Goal: Task Accomplishment & Management: Use online tool/utility

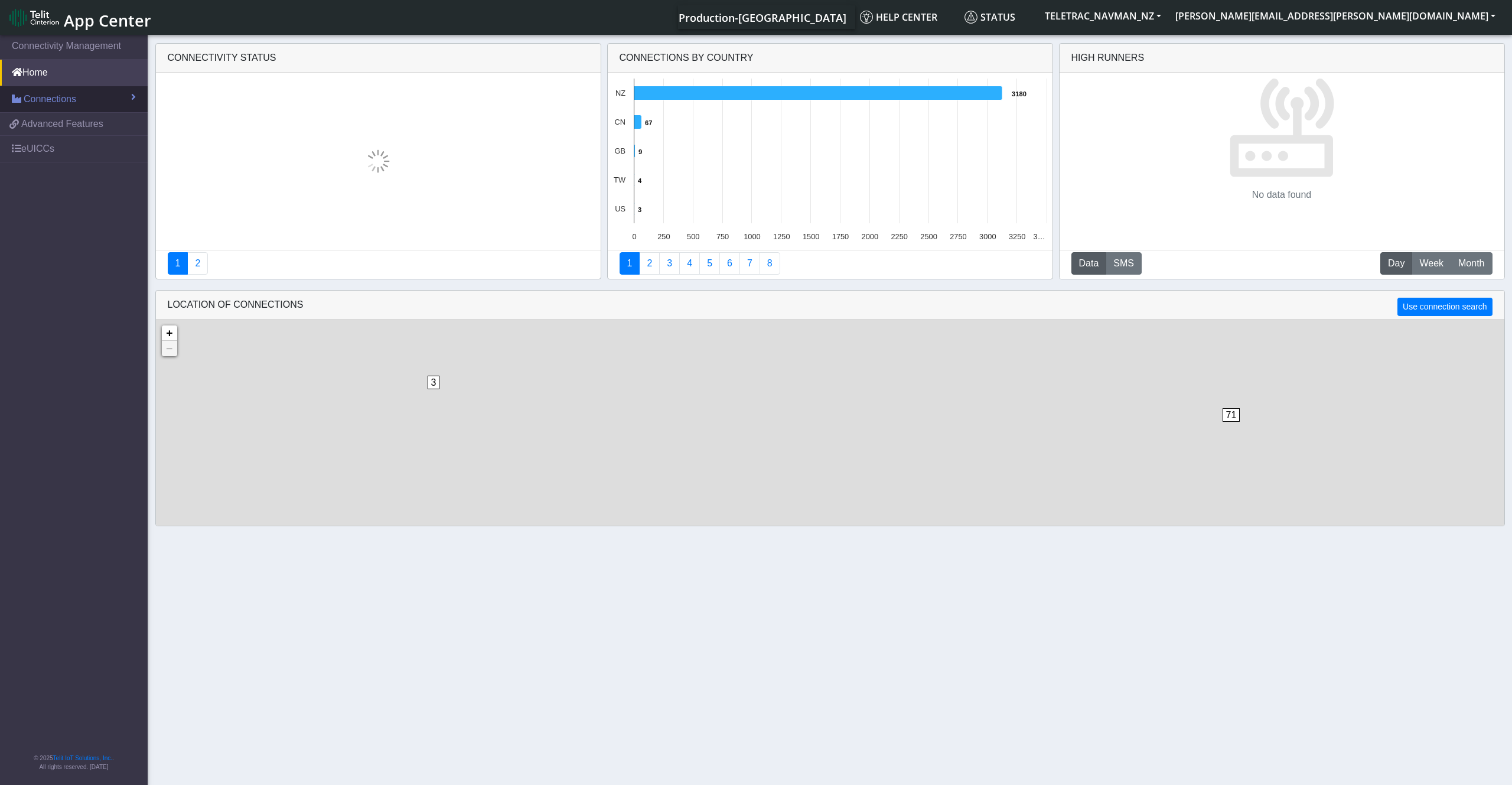
click at [47, 94] on span "Connections" at bounding box center [50, 99] width 53 height 14
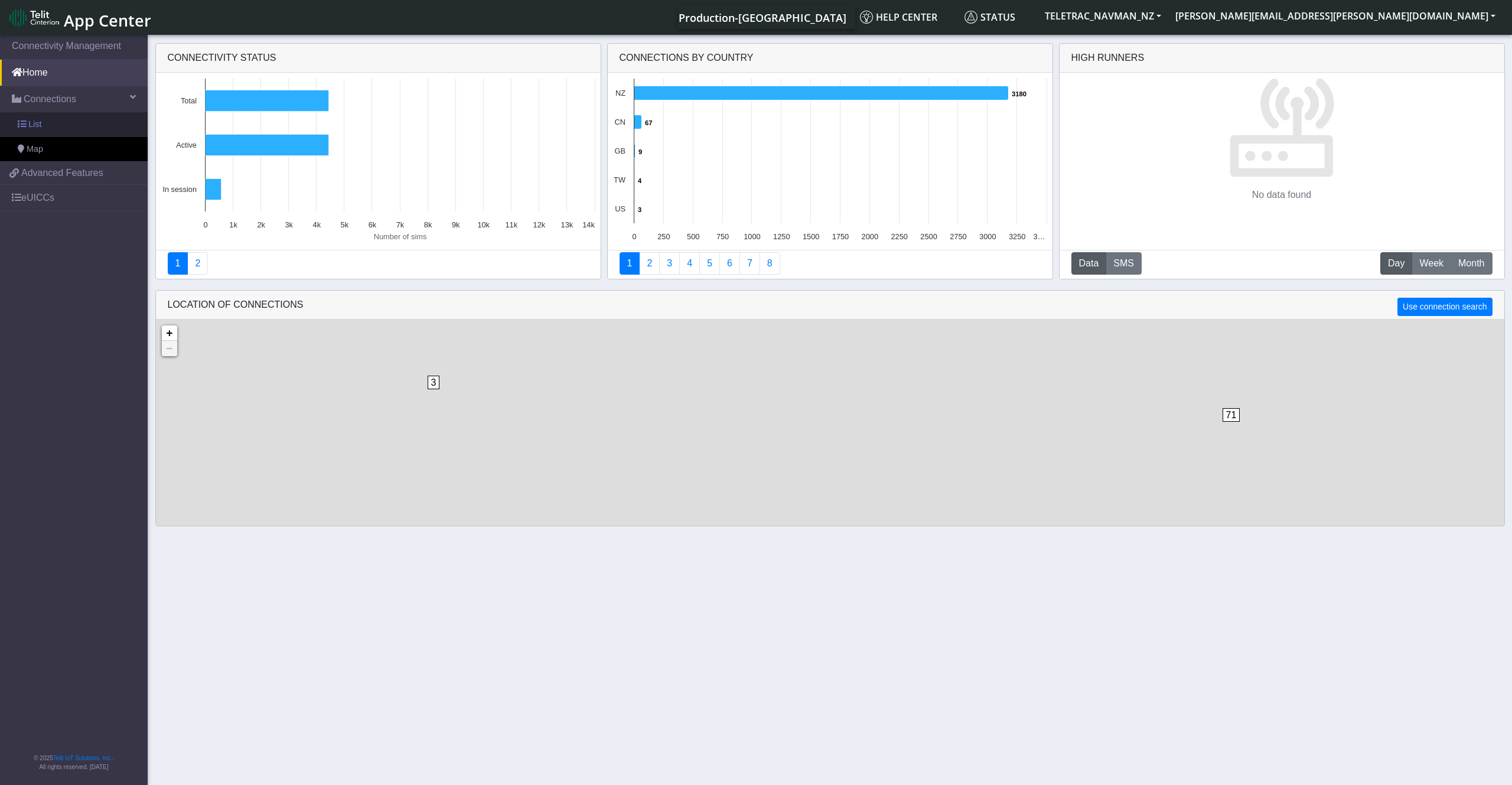
click at [57, 127] on link "List" at bounding box center [74, 124] width 148 height 25
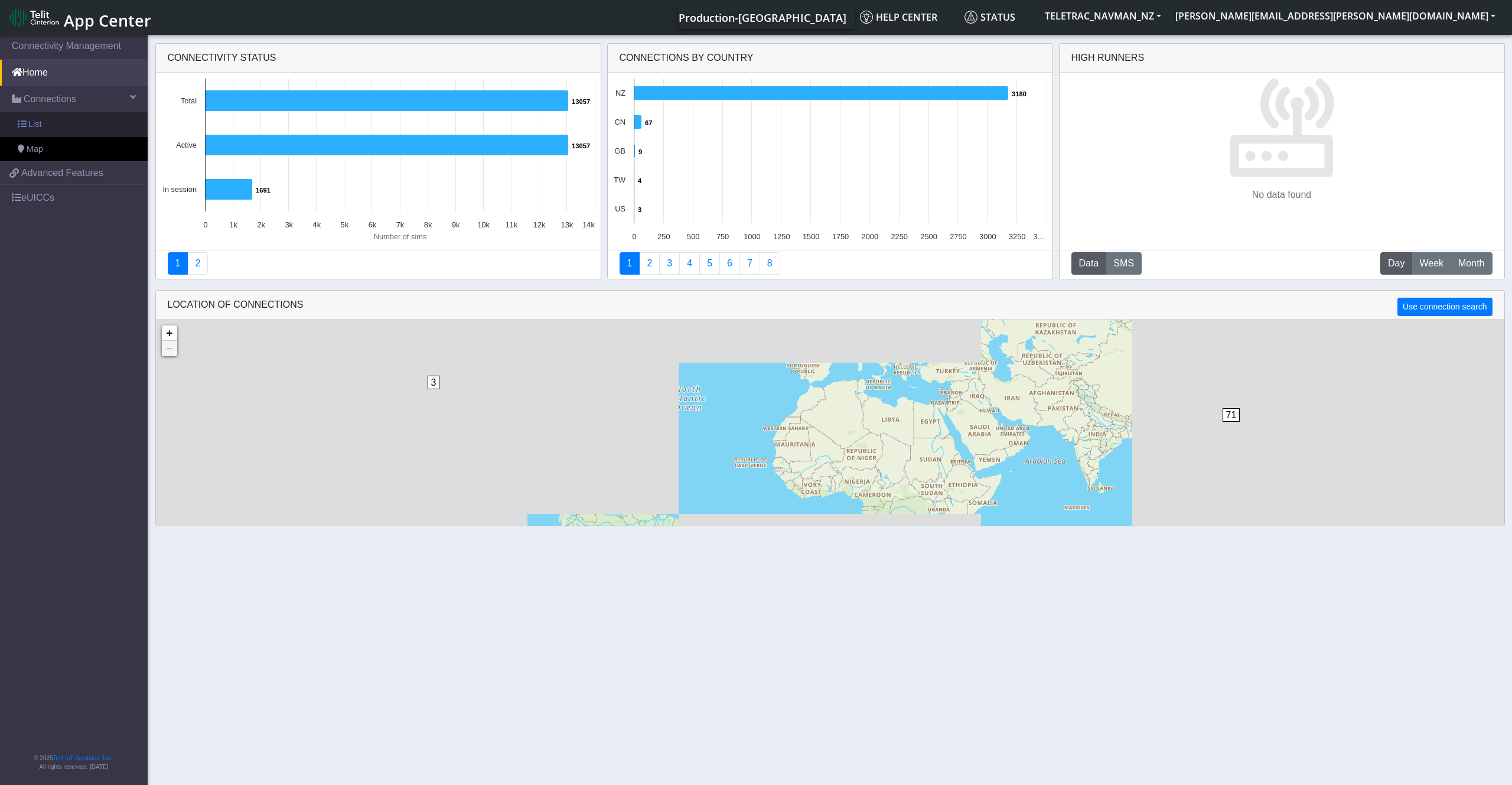
click at [31, 123] on span "List" at bounding box center [34, 124] width 13 height 13
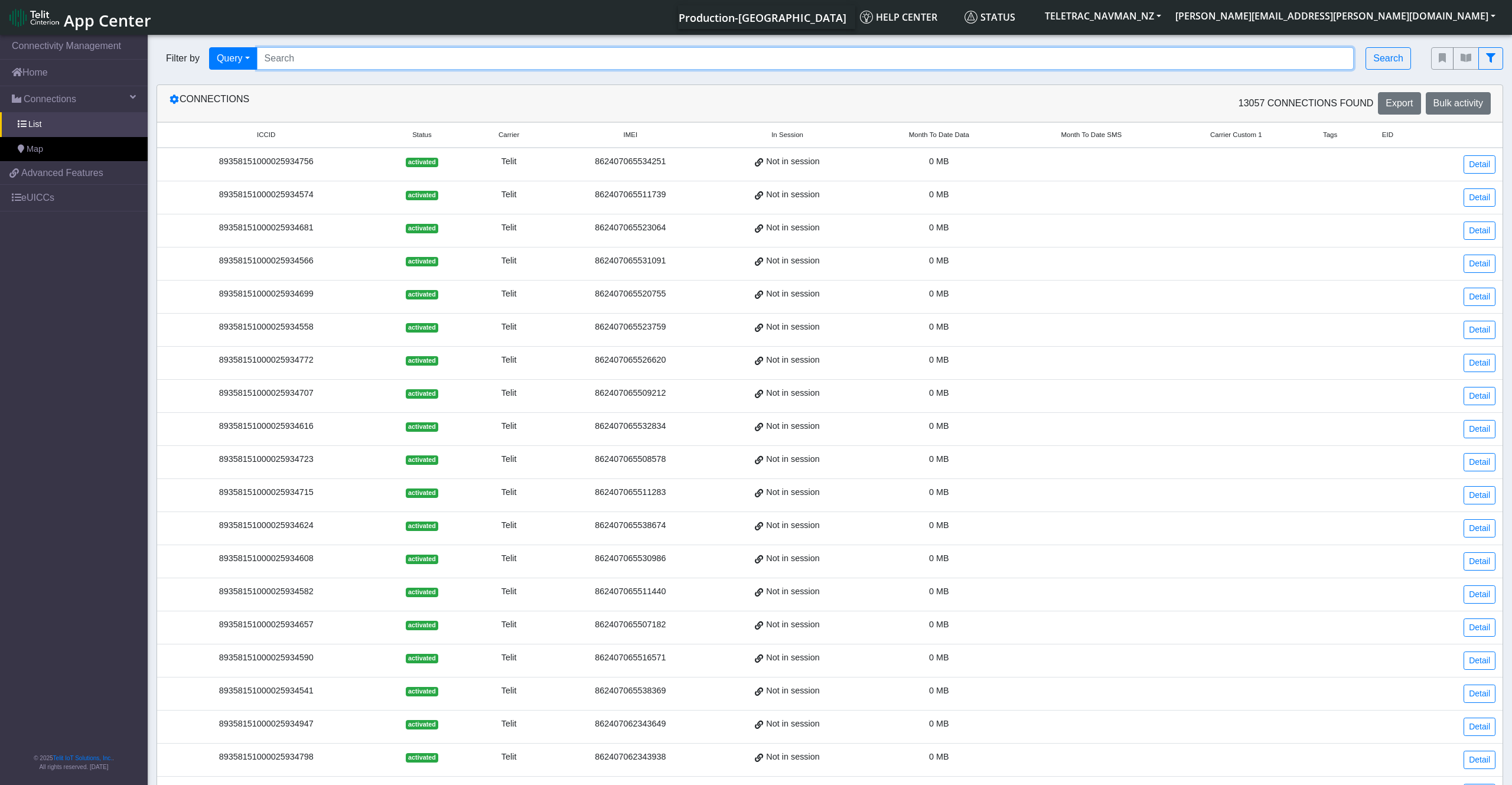
click at [319, 59] on input "Search..." at bounding box center [806, 59] width 1098 height 23
paste input "89358151000025935308"
type input "89358151000025935308"
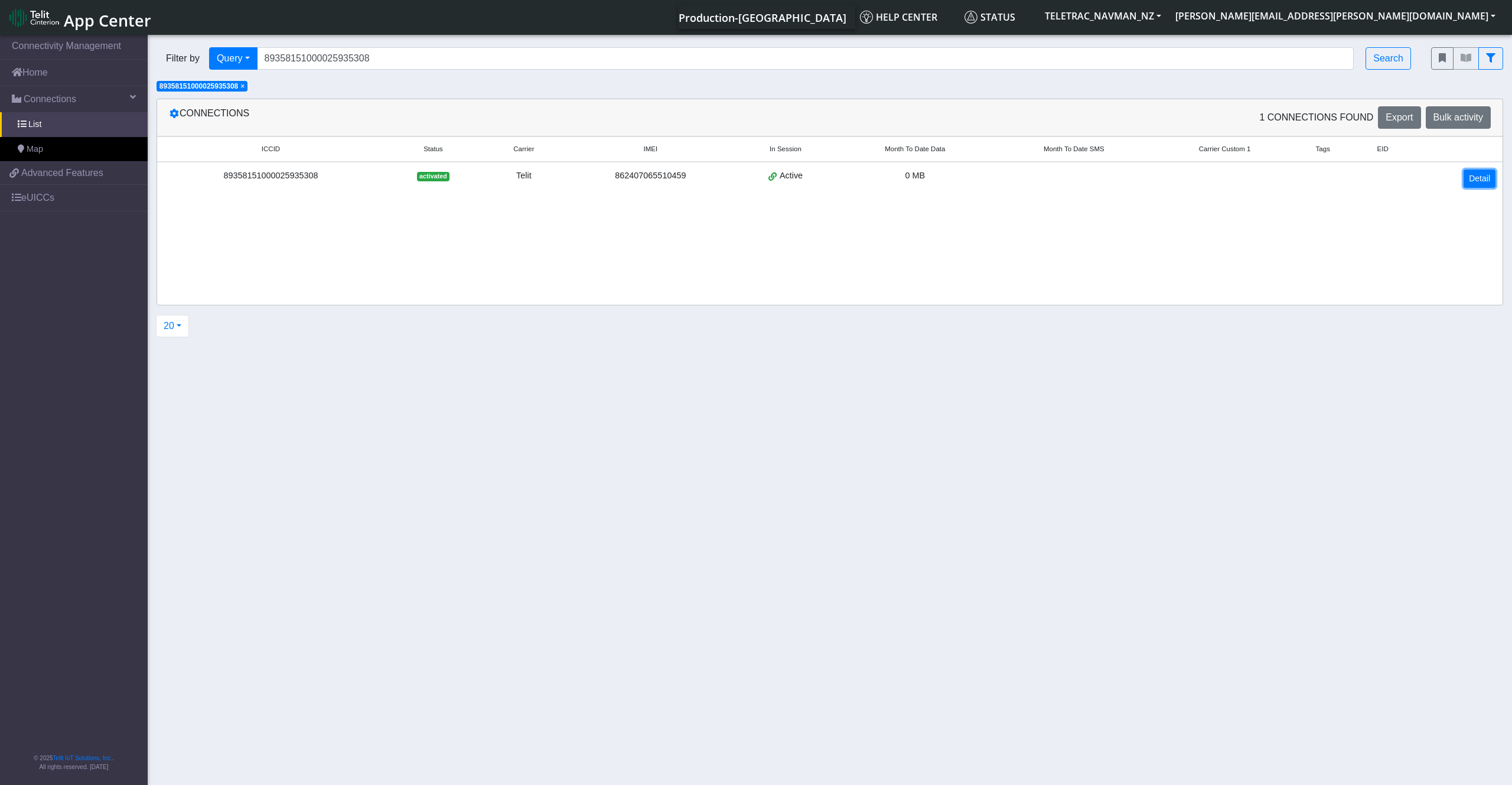
click at [900, 178] on link "Detail" at bounding box center [1480, 178] width 32 height 18
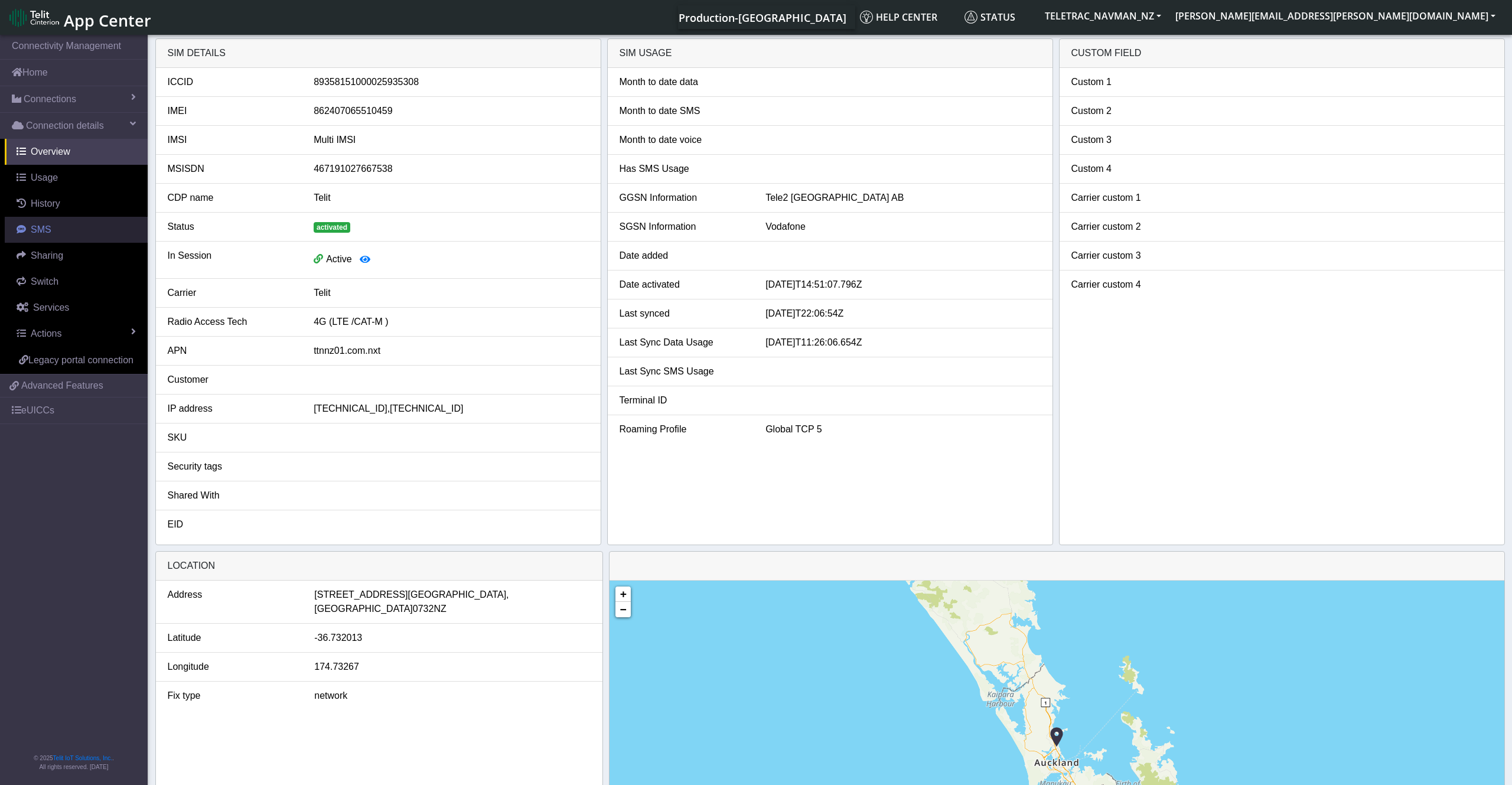
click at [46, 230] on span "SMS" at bounding box center [41, 229] width 21 height 10
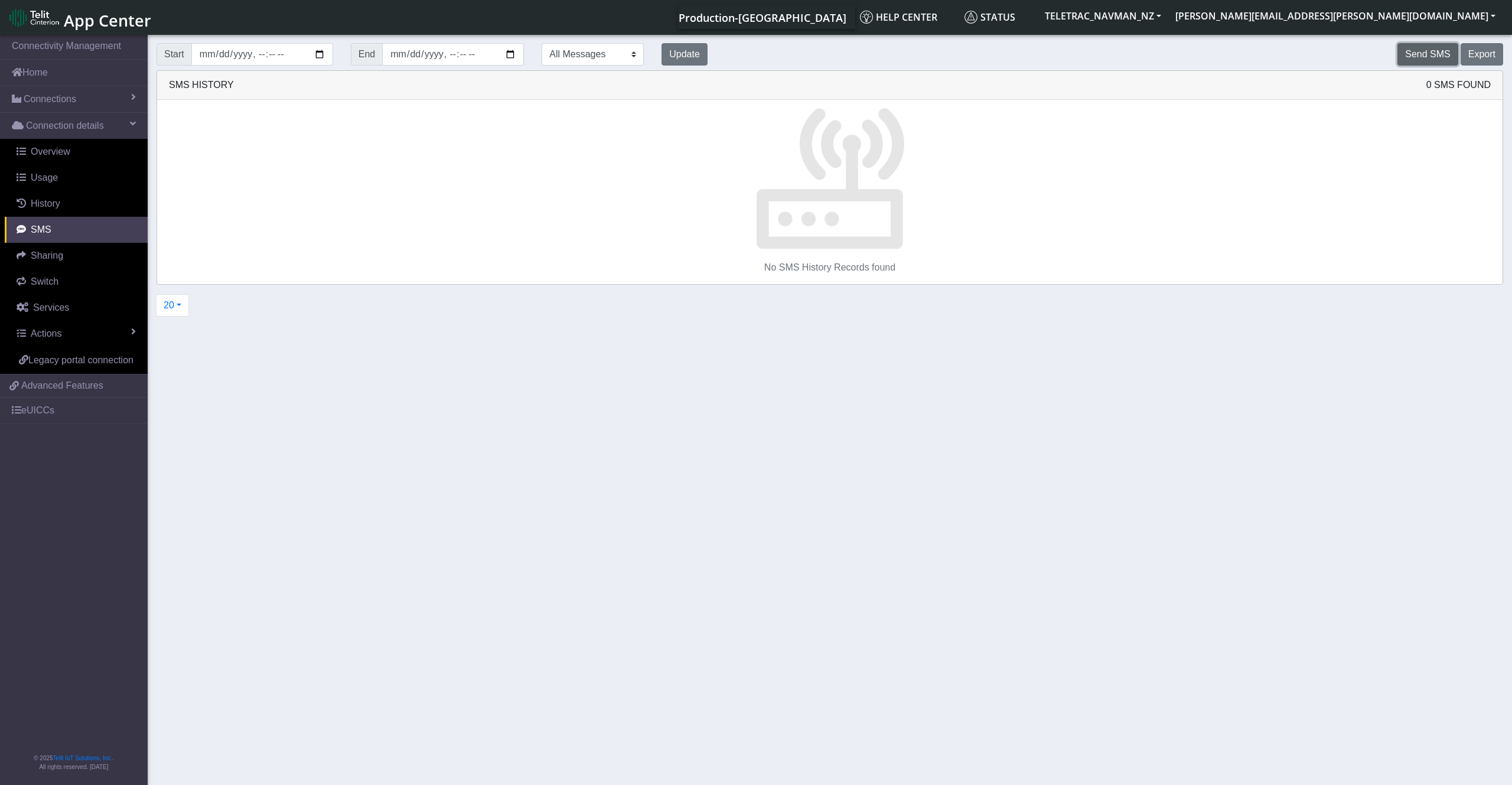
click at [900, 51] on button "Send SMS" at bounding box center [1428, 54] width 60 height 23
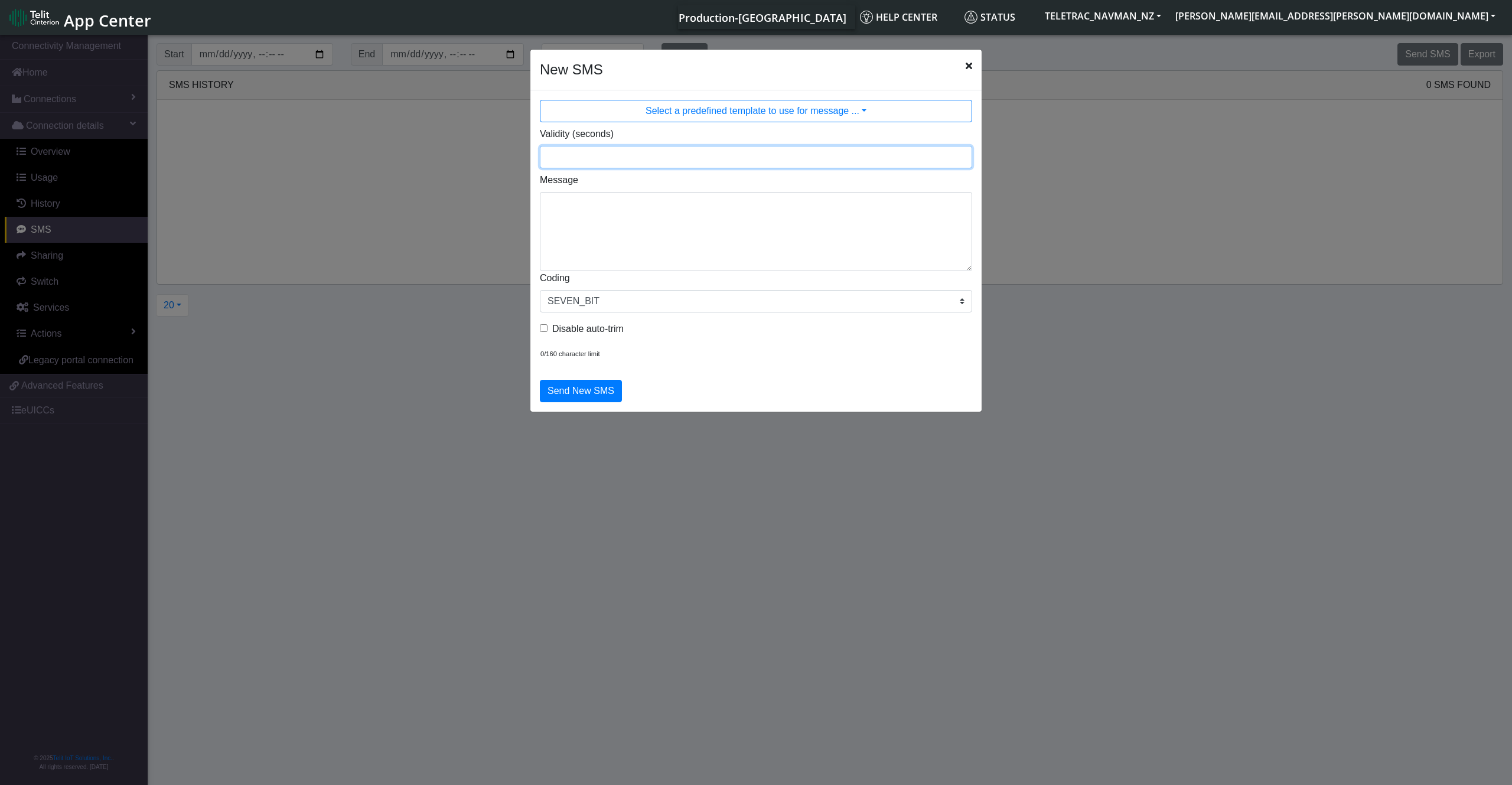
click at [586, 153] on input "Validity (seconds)" at bounding box center [756, 157] width 432 height 23
type input "3600"
drag, startPoint x: 576, startPoint y: 197, endPoint x: 580, endPoint y: 203, distance: 7.2
click at [577, 198] on textarea "Message" at bounding box center [756, 232] width 432 height 79
type textarea "!R0"
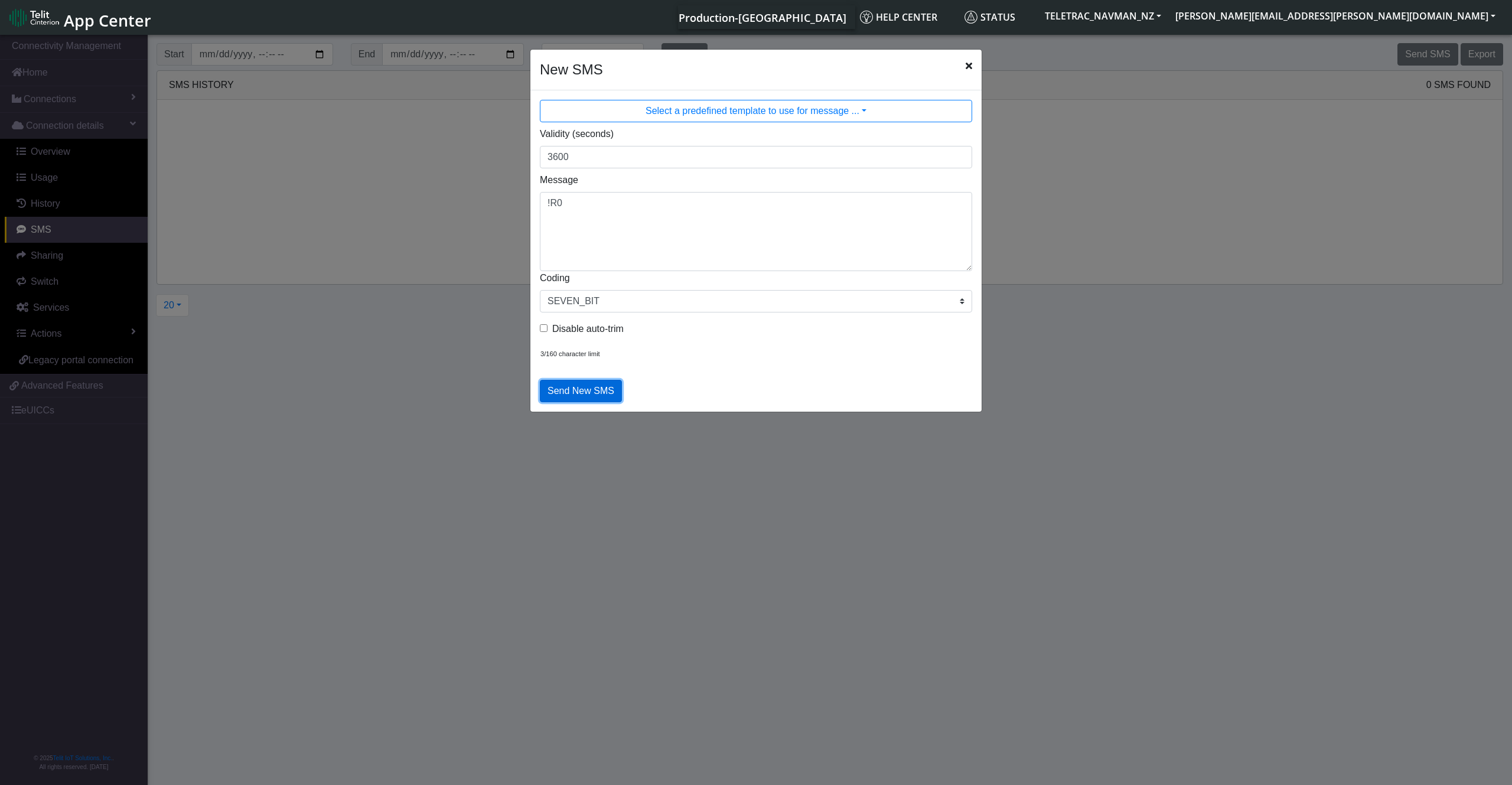
click at [570, 391] on button "Send New SMS" at bounding box center [581, 391] width 82 height 23
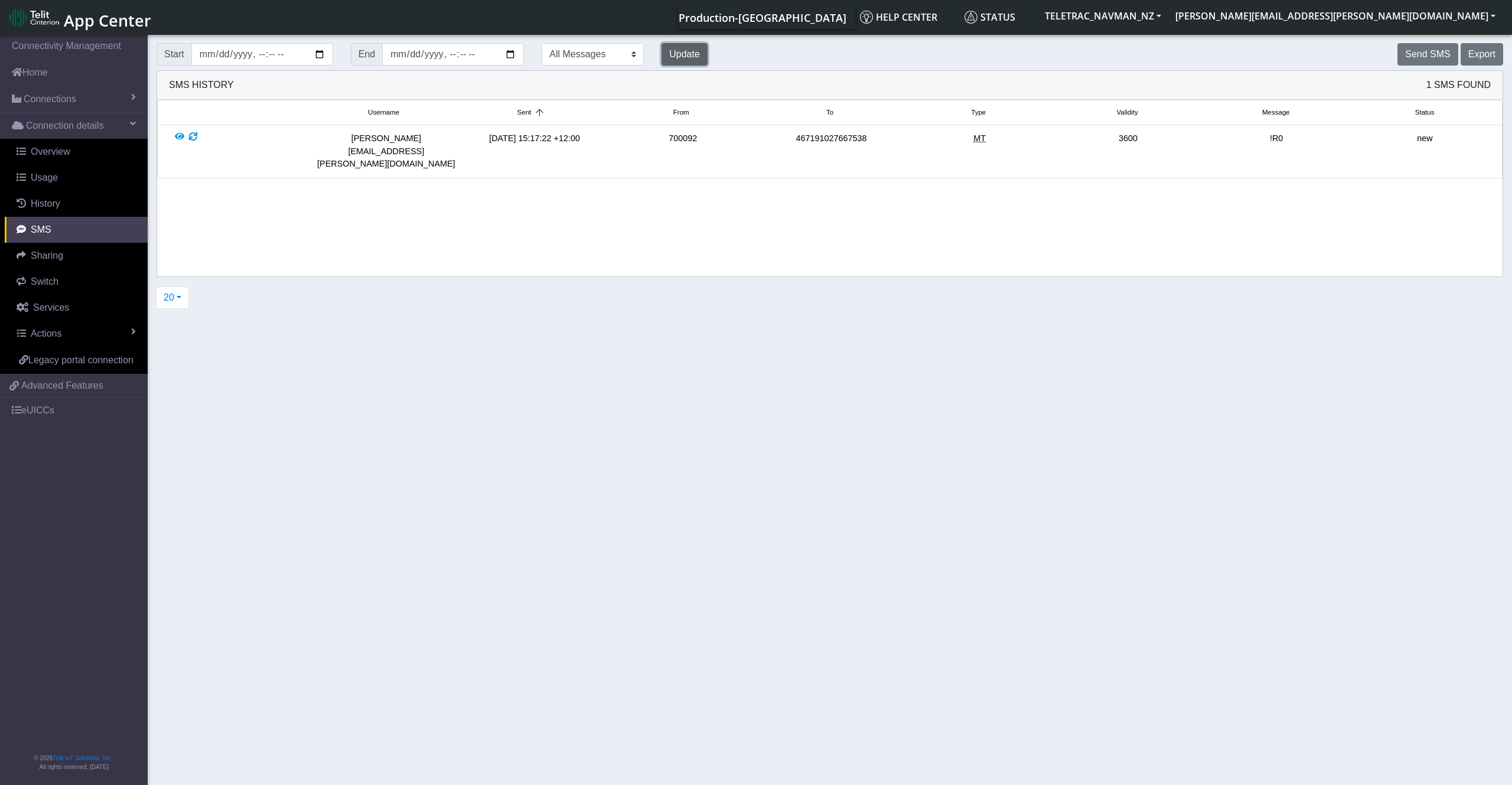
click at [697, 48] on button "Update" at bounding box center [684, 54] width 46 height 23
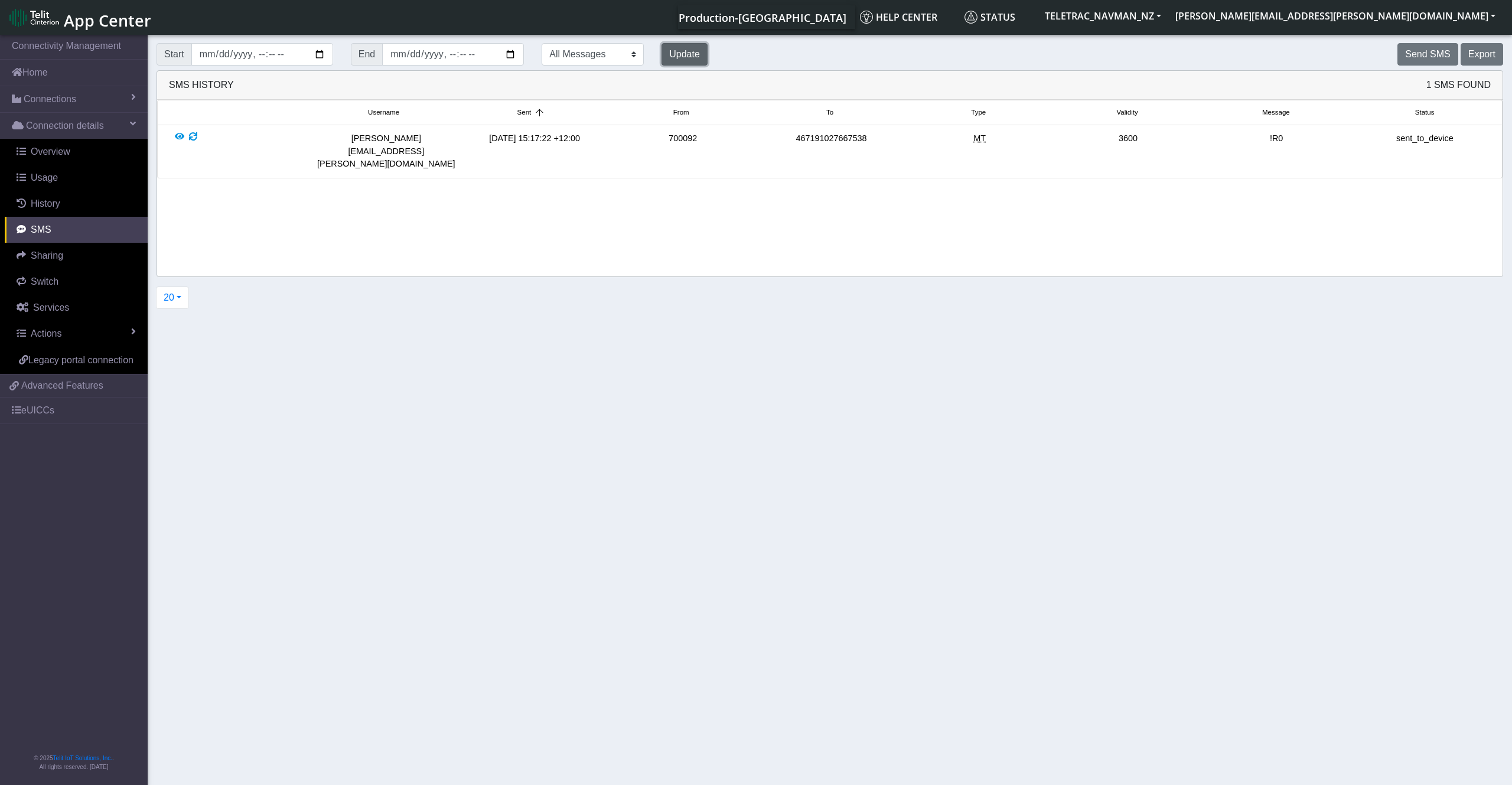
click at [697, 48] on button "Update" at bounding box center [684, 54] width 46 height 23
click at [696, 48] on button "Update" at bounding box center [684, 54] width 46 height 23
click at [696, 48] on button "Update" at bounding box center [684, 54] width 46 height 23
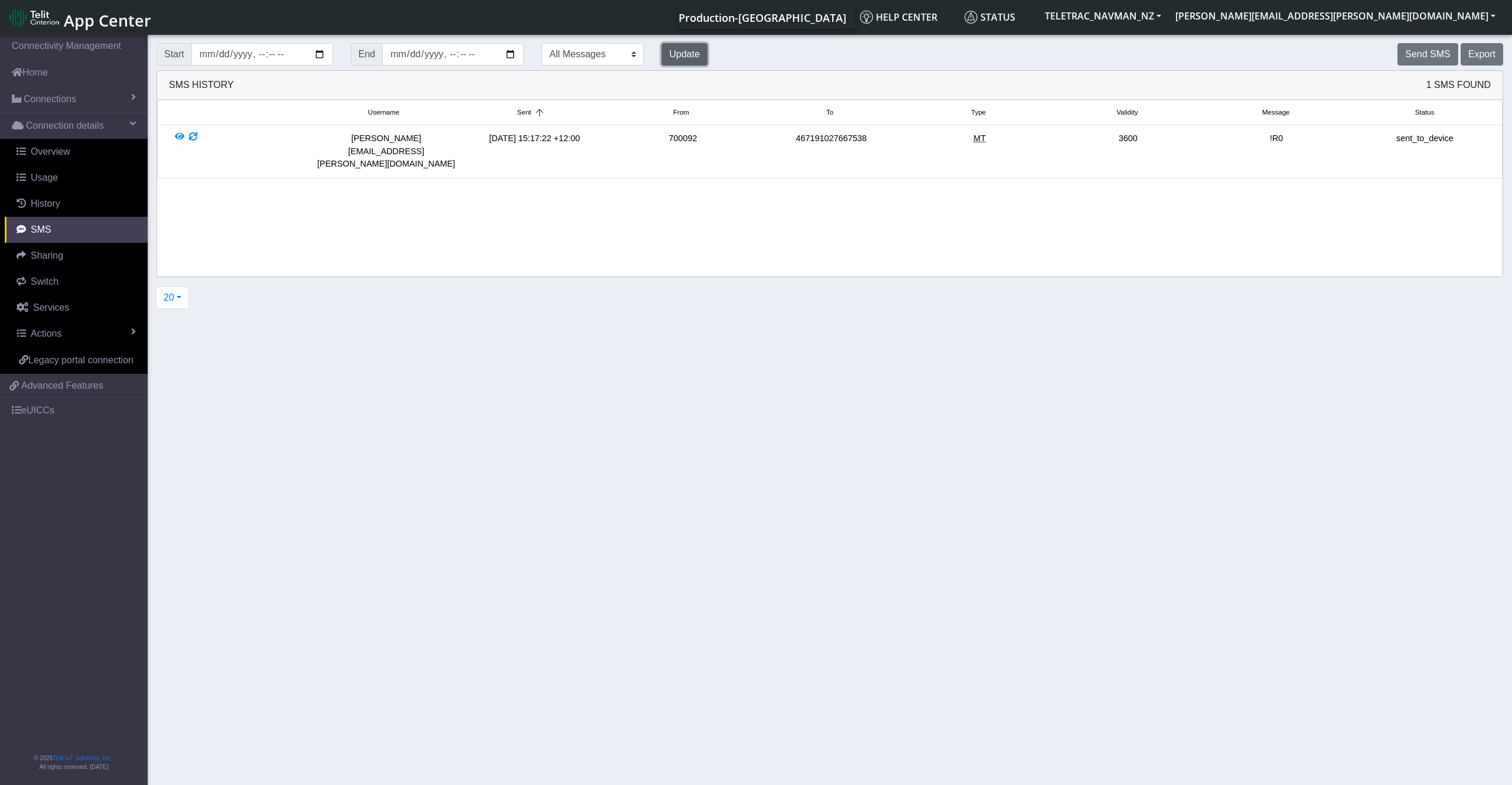
click at [698, 59] on button "Update" at bounding box center [684, 54] width 46 height 23
click at [676, 59] on button "Update" at bounding box center [684, 54] width 46 height 23
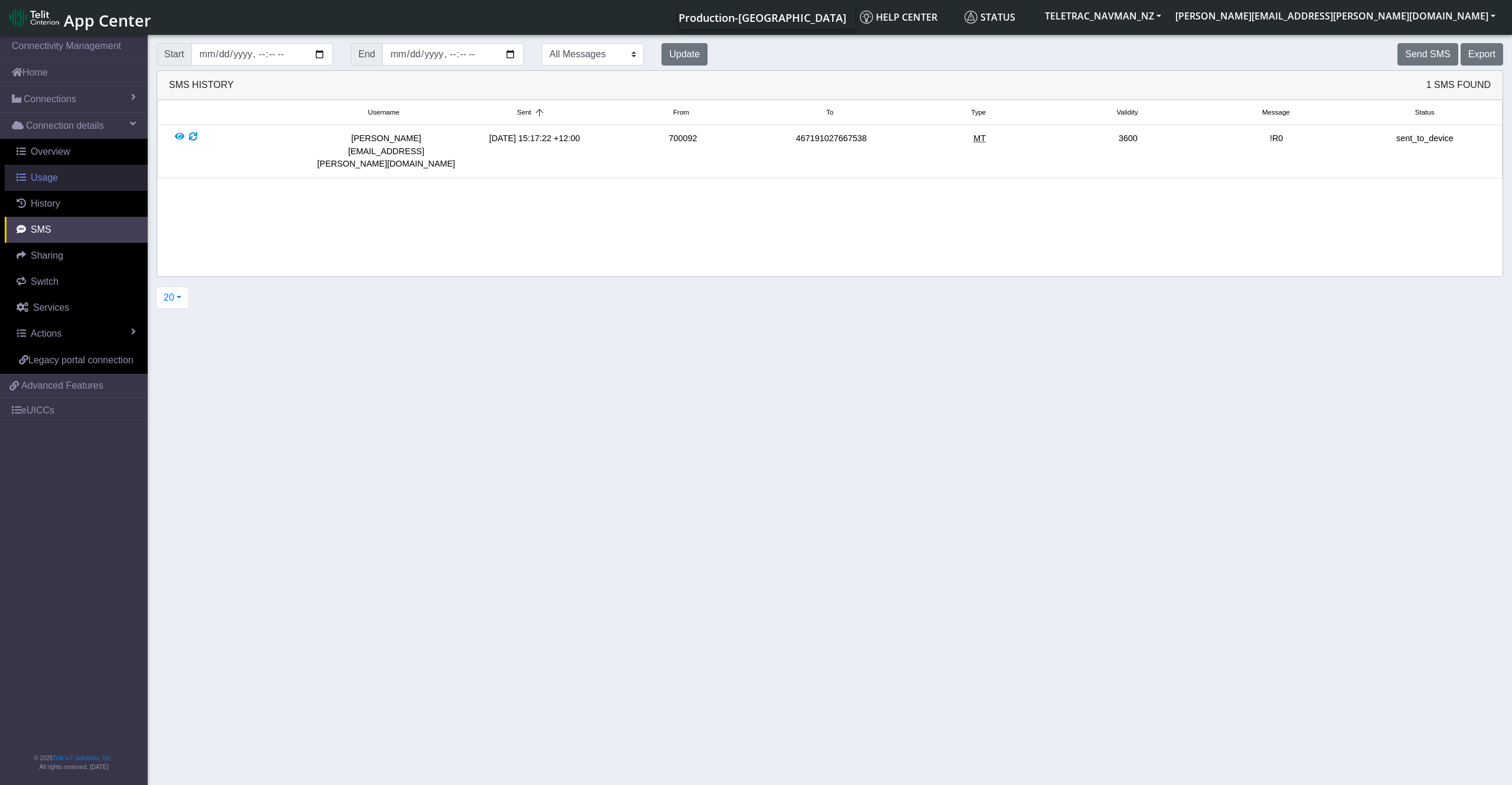
click at [58, 181] on link "Usage" at bounding box center [76, 177] width 143 height 26
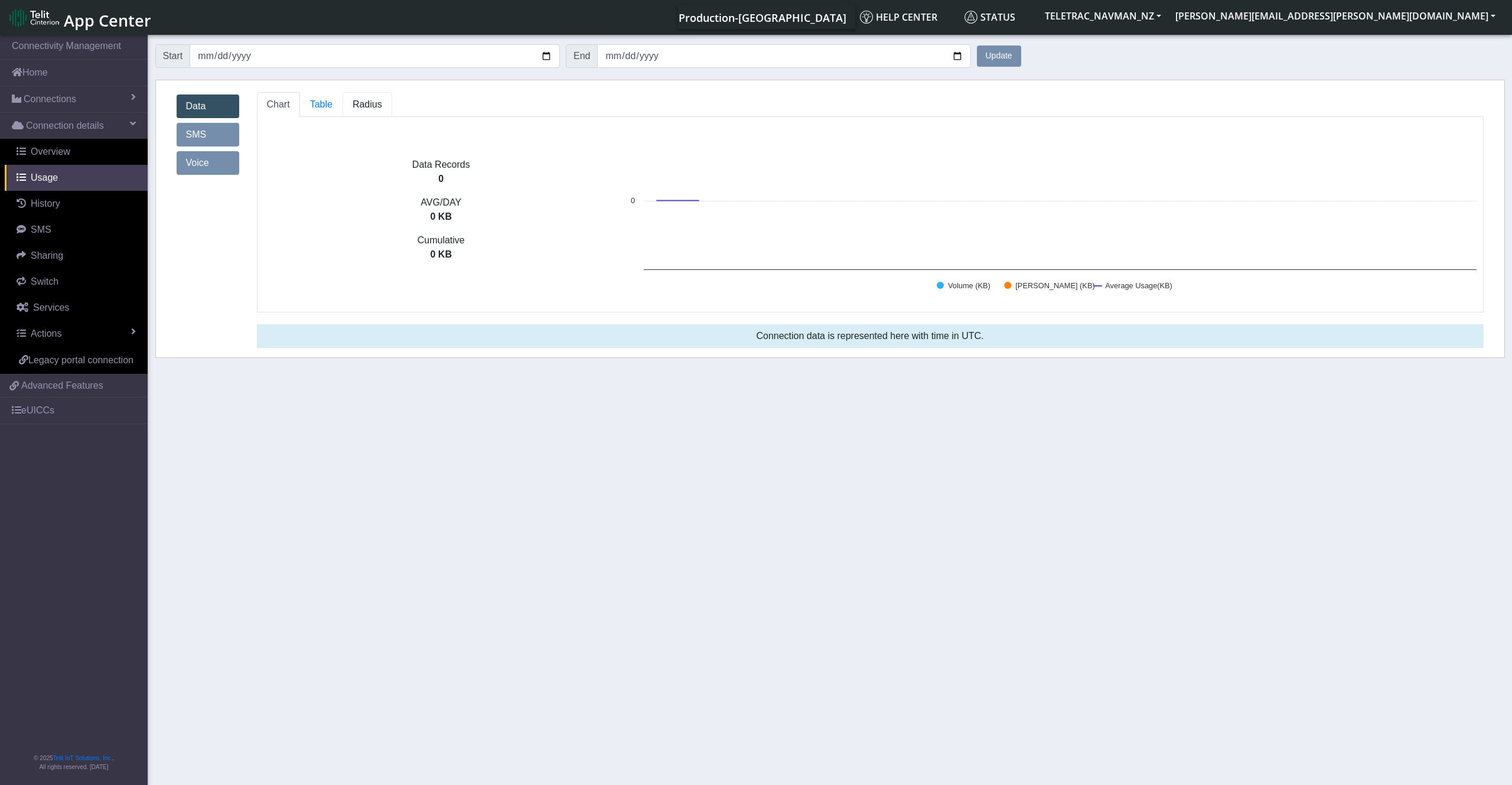
click at [363, 106] on span "Radius" at bounding box center [367, 104] width 29 height 10
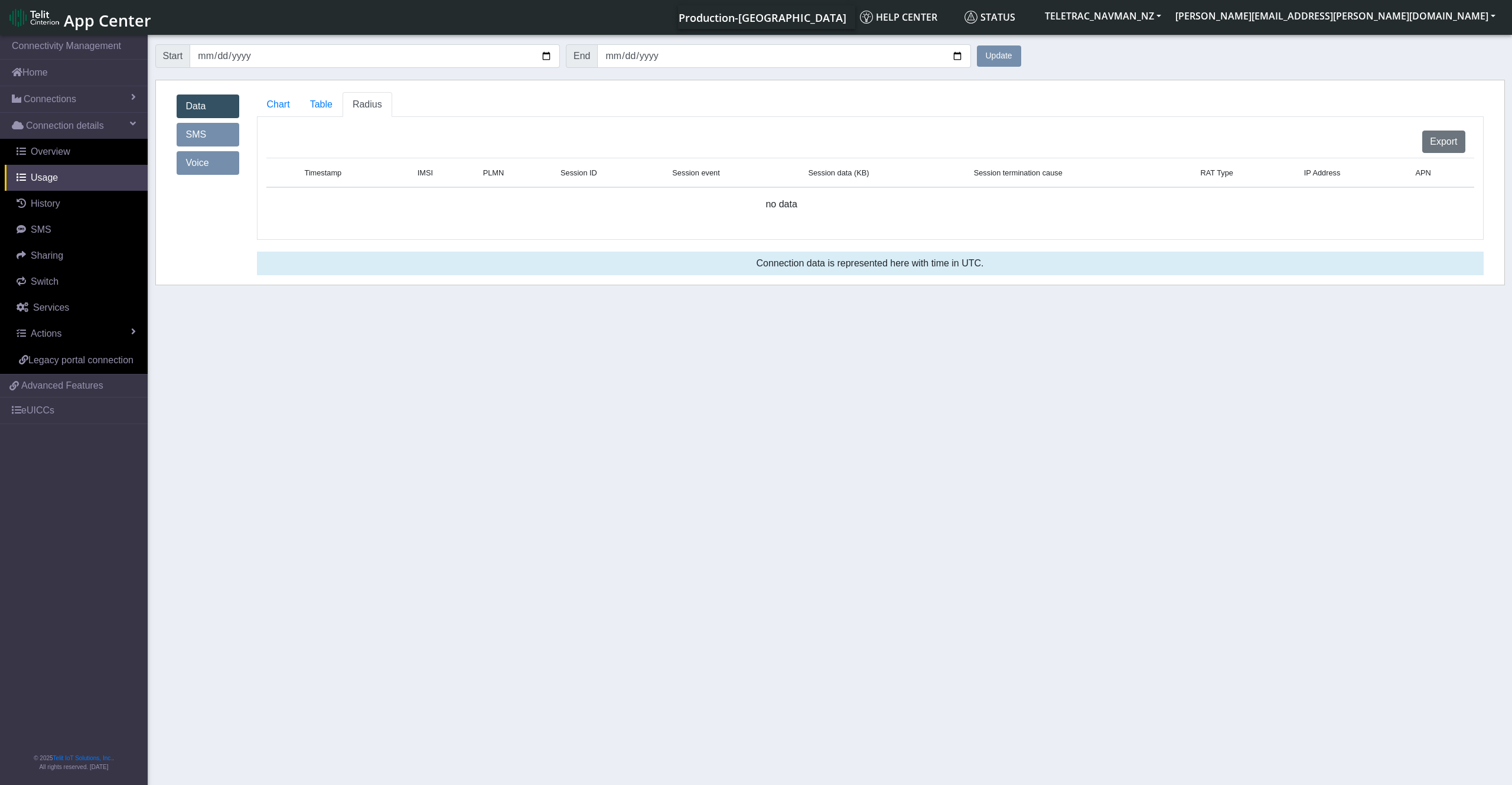
click at [211, 135] on link "SMS" at bounding box center [208, 135] width 63 height 23
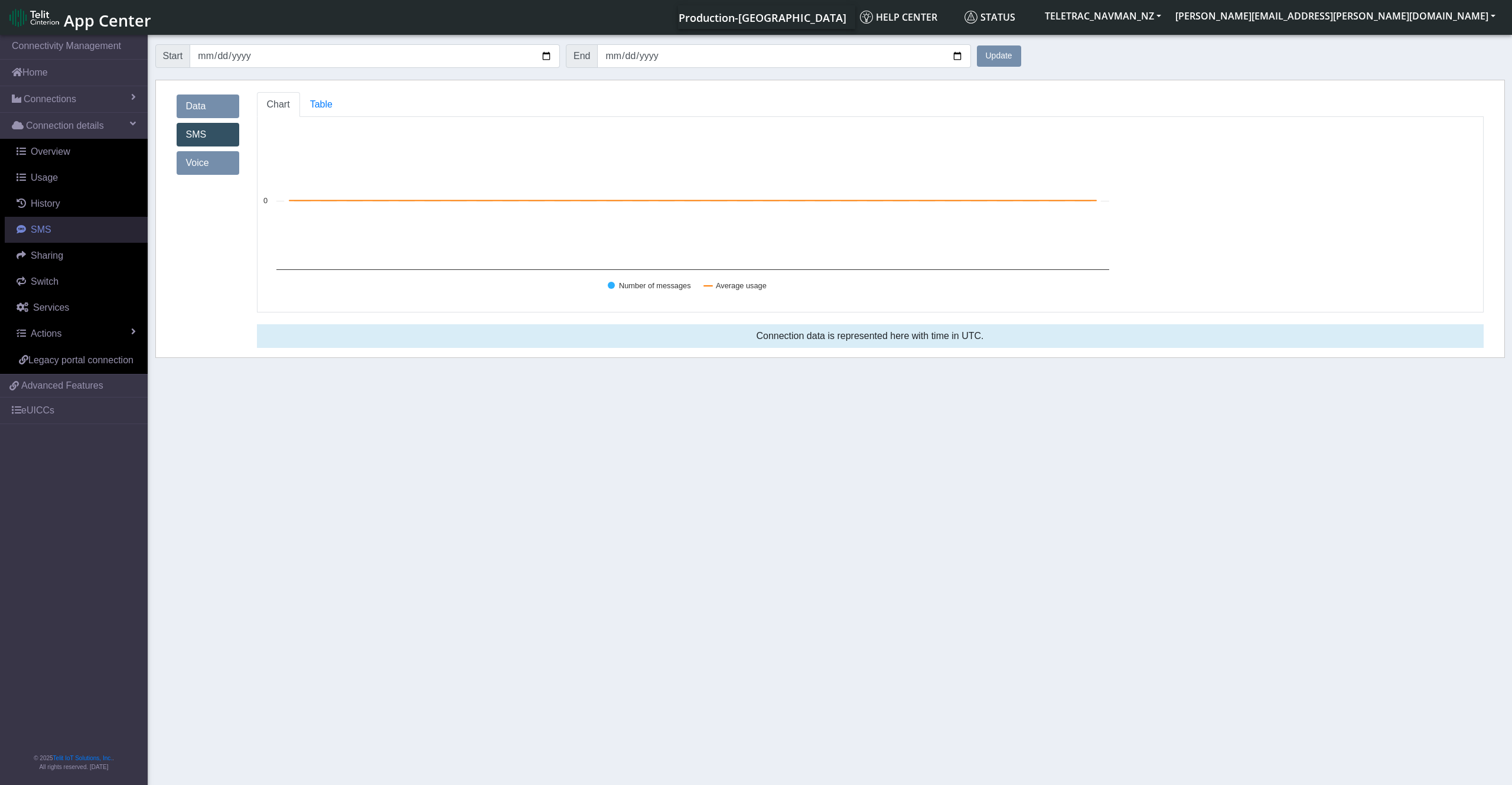
click at [47, 229] on span "SMS" at bounding box center [41, 229] width 21 height 10
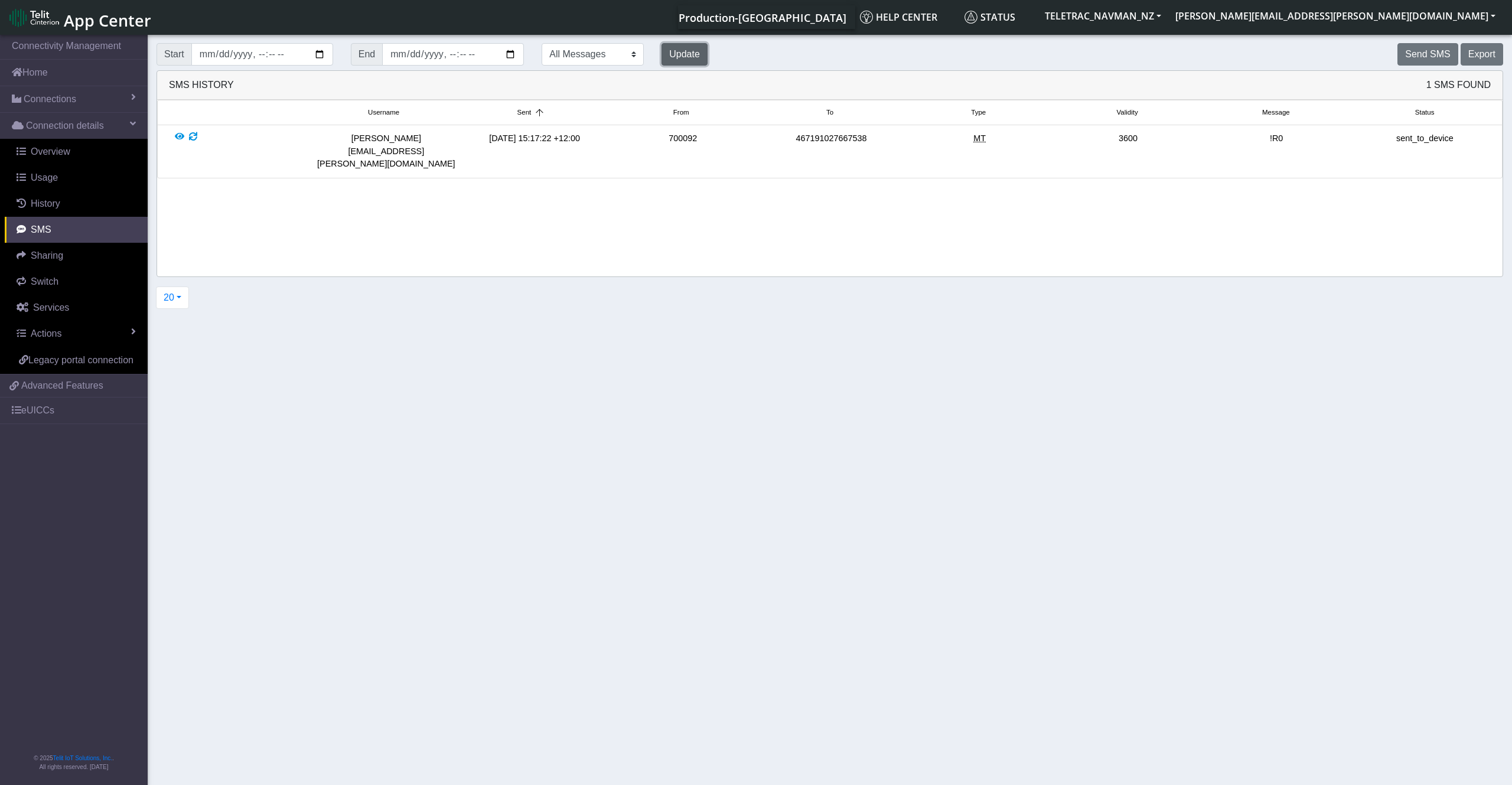
click at [681, 46] on button "Update" at bounding box center [684, 54] width 46 height 23
click at [179, 136] on div at bounding box center [179, 151] width 9 height 38
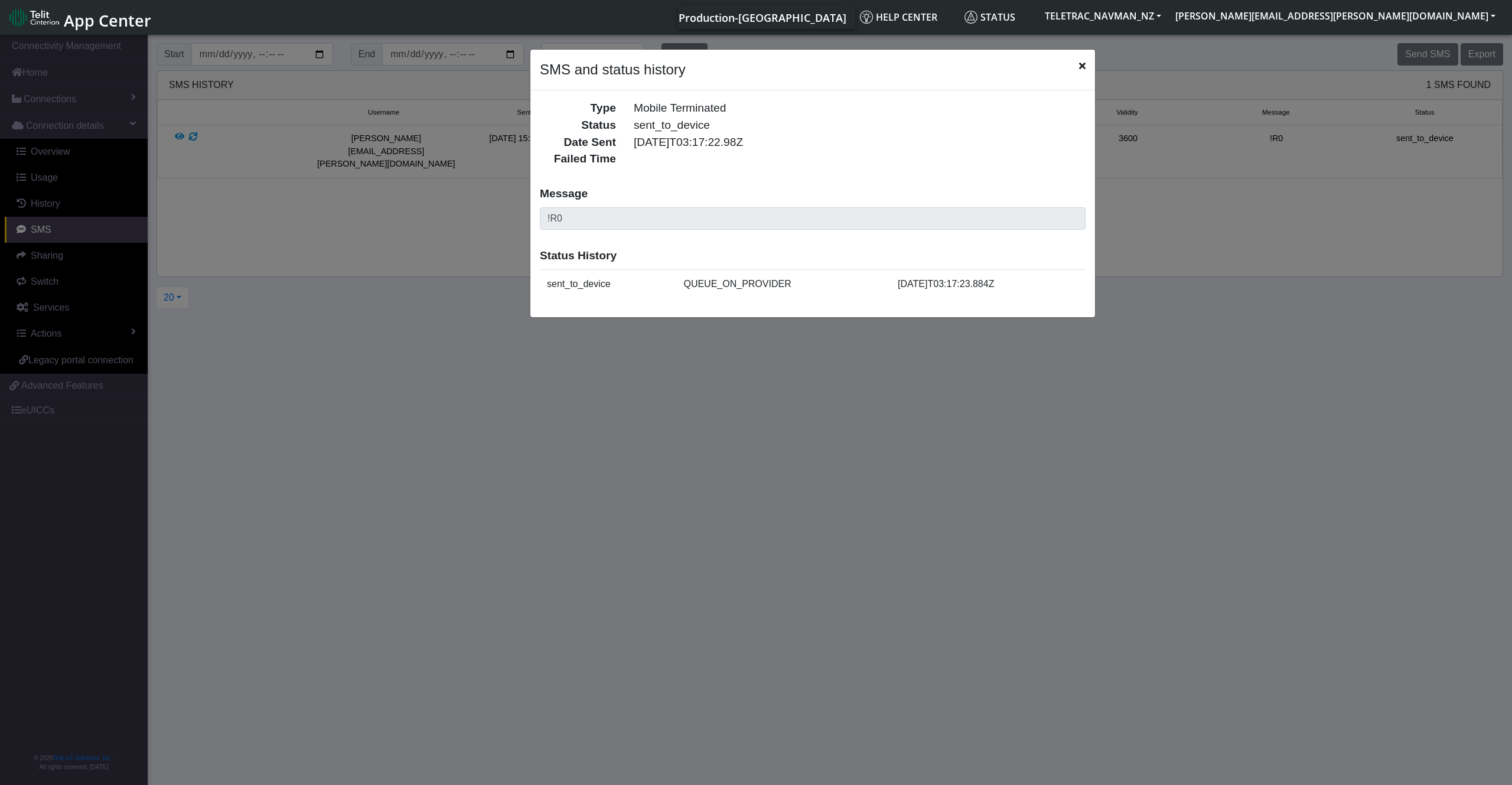
click at [900, 62] on span "Close" at bounding box center [1082, 66] width 7 height 14
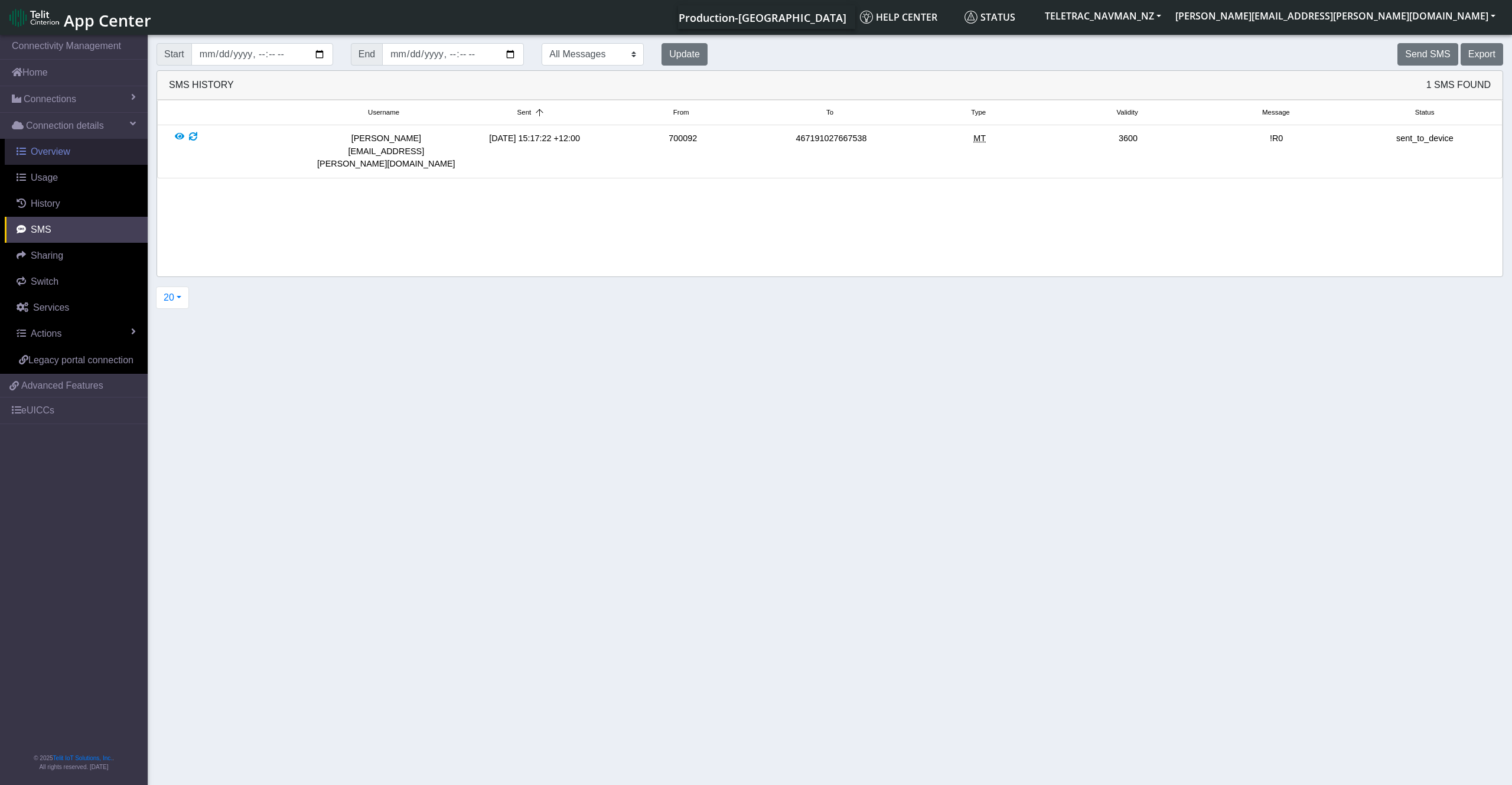
click at [50, 152] on span "Overview" at bounding box center [50, 151] width 39 height 10
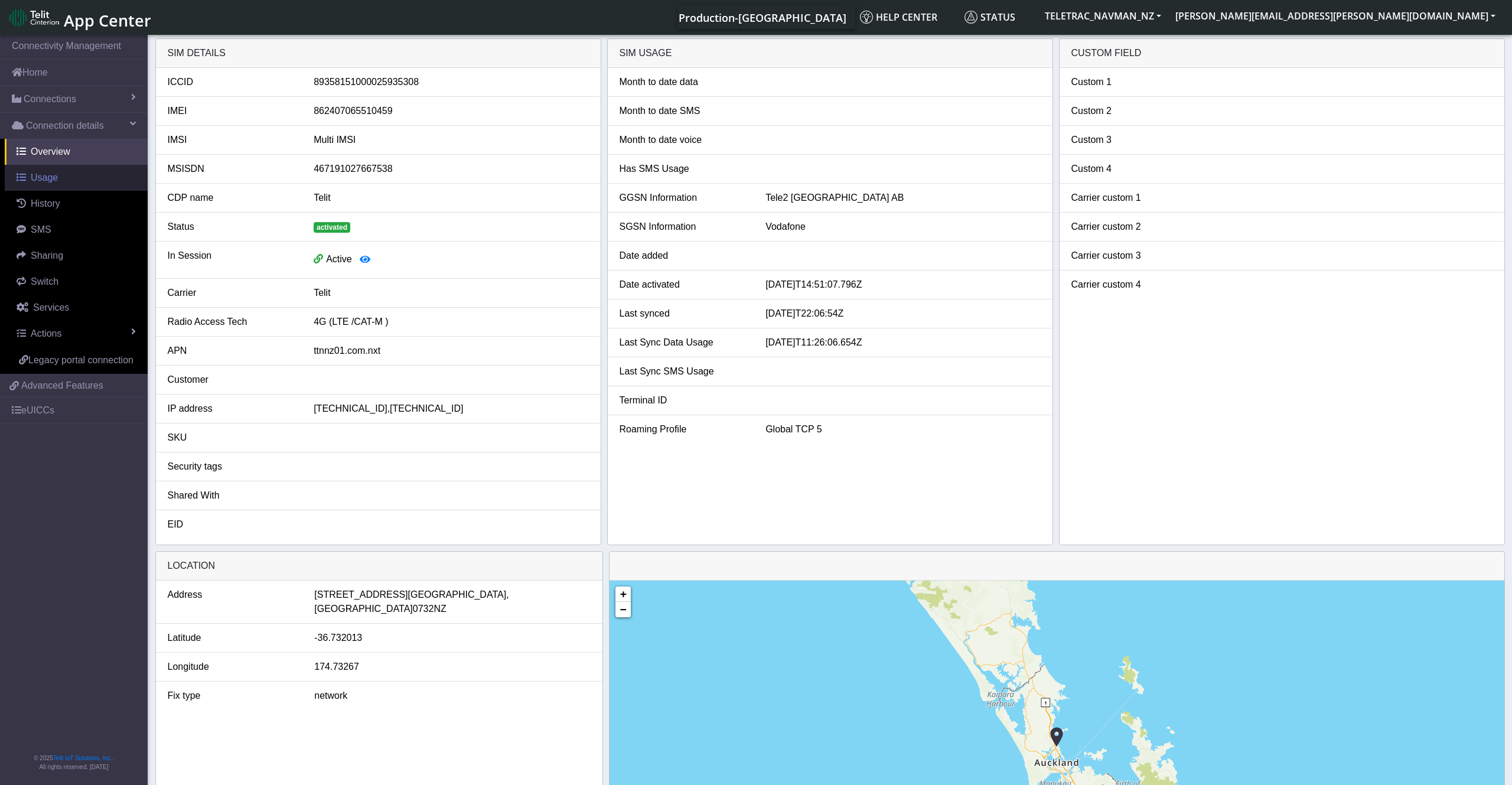
click at [66, 174] on link "Usage" at bounding box center [76, 177] width 143 height 26
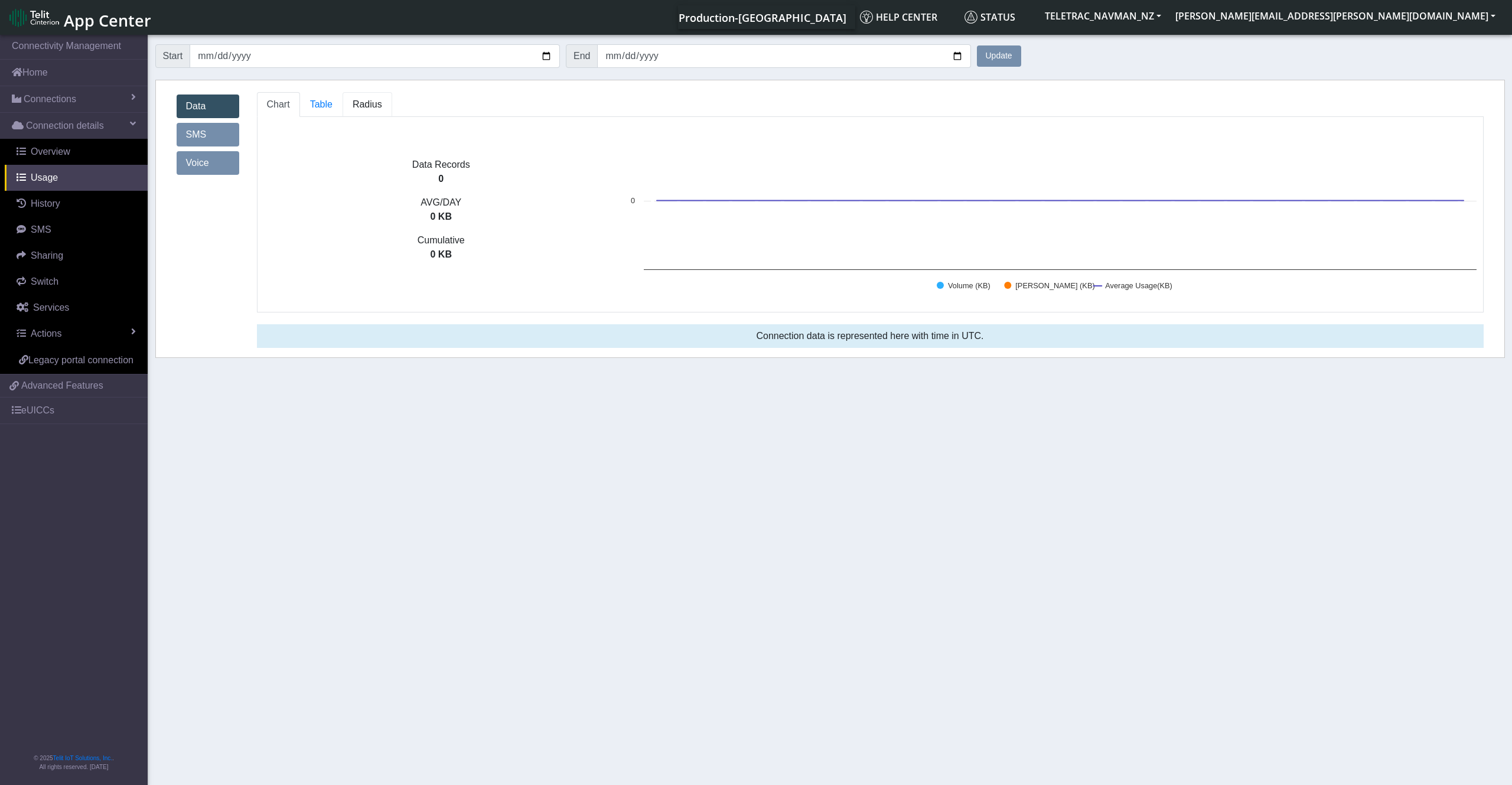
click at [367, 106] on span "Radius" at bounding box center [367, 104] width 29 height 10
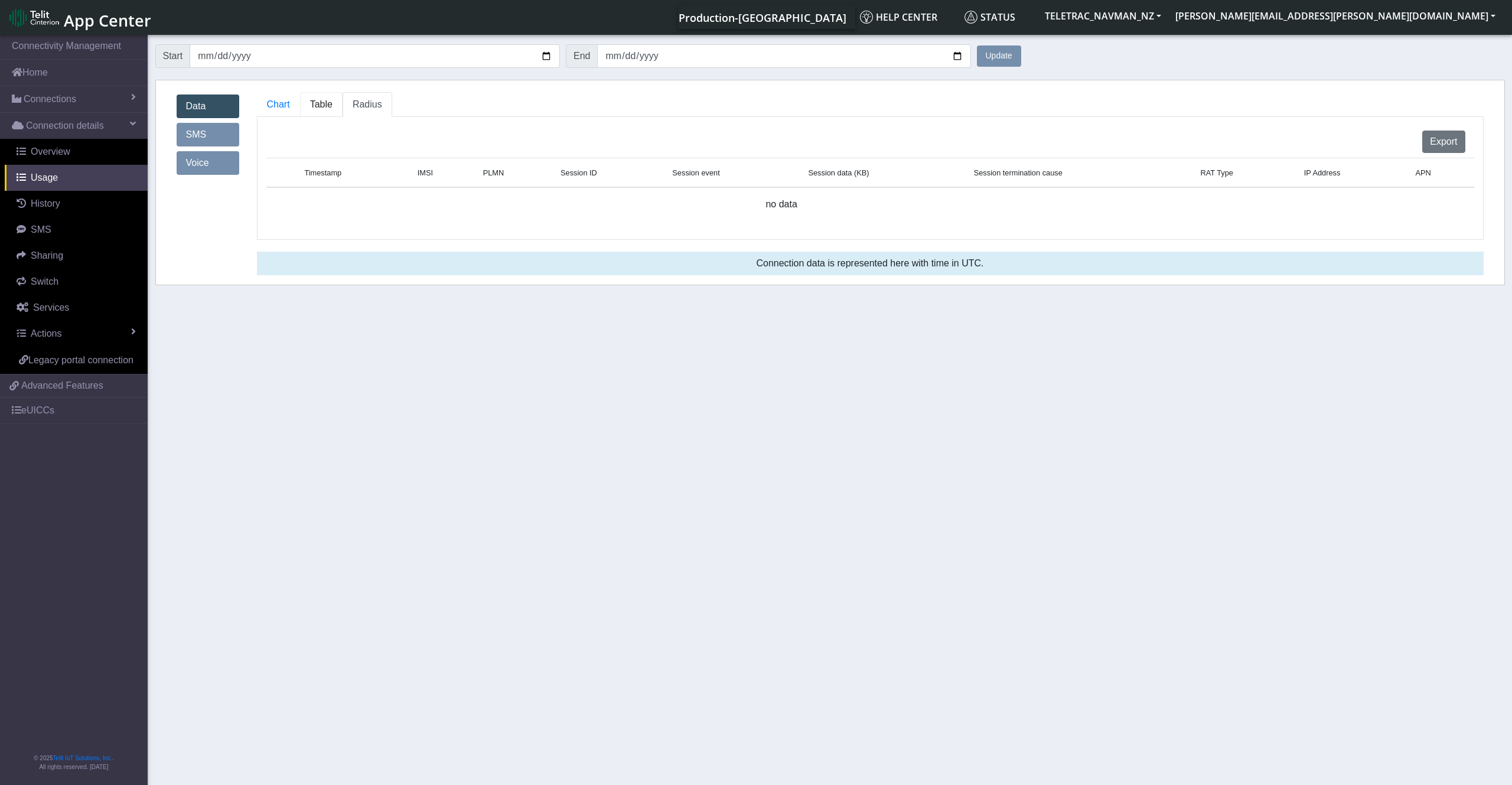
click at [319, 105] on span "Table" at bounding box center [321, 104] width 23 height 10
click at [287, 98] on link "Chart" at bounding box center [278, 104] width 43 height 25
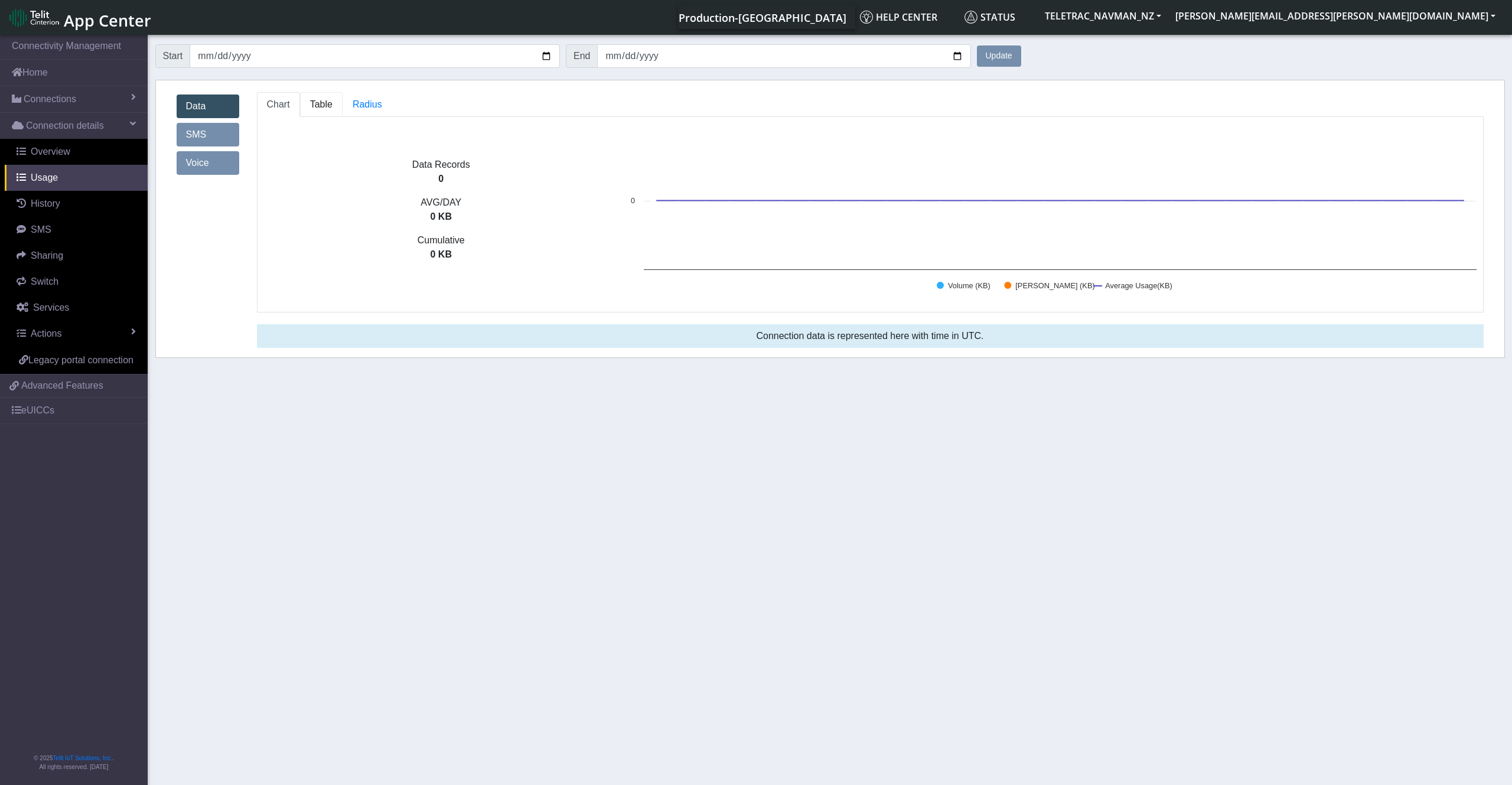
click at [313, 100] on span "Table" at bounding box center [321, 104] width 23 height 10
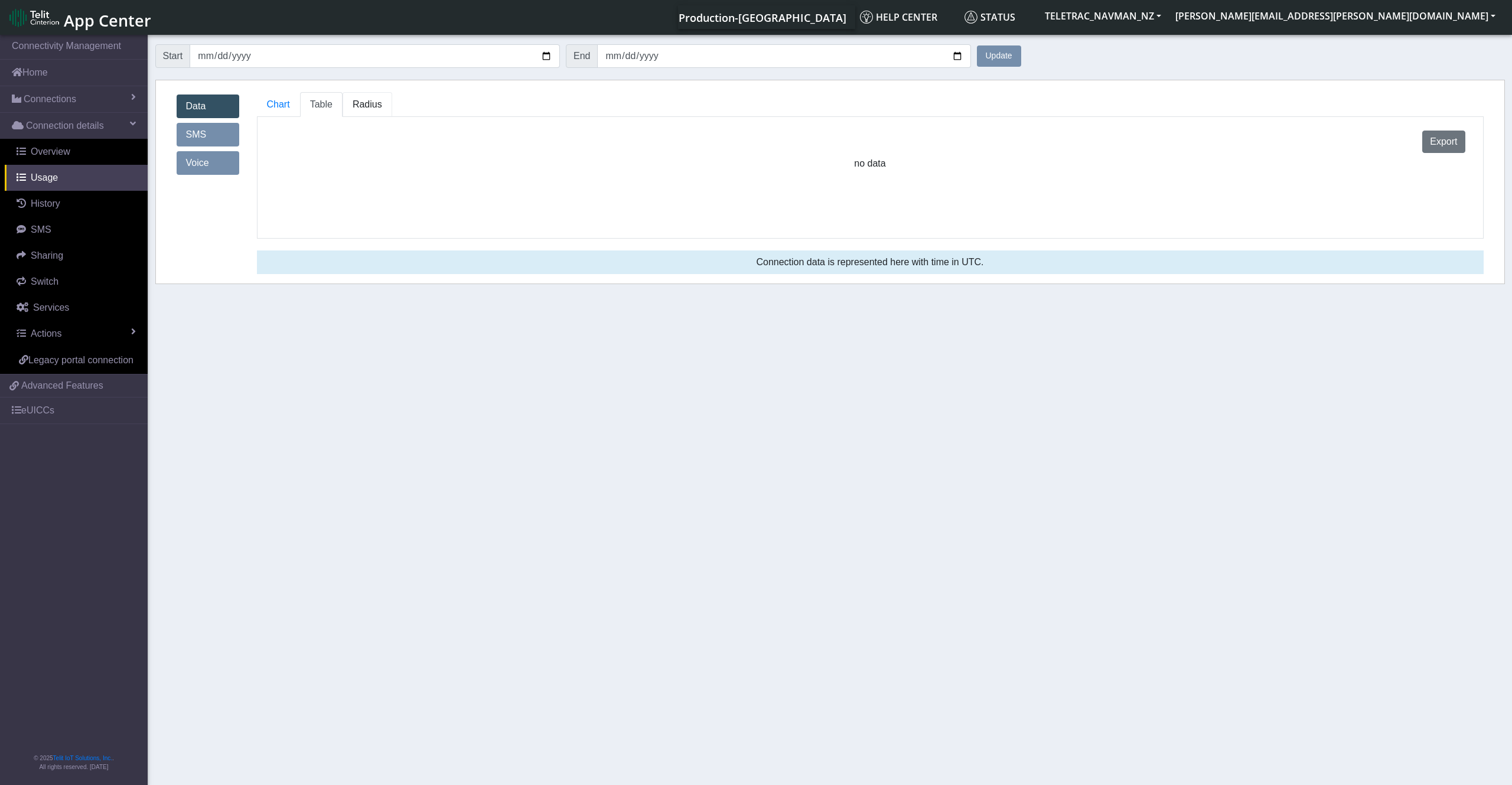
click at [361, 100] on span "Radius" at bounding box center [367, 104] width 29 height 10
click at [900, 56] on button "Update" at bounding box center [999, 56] width 44 height 21
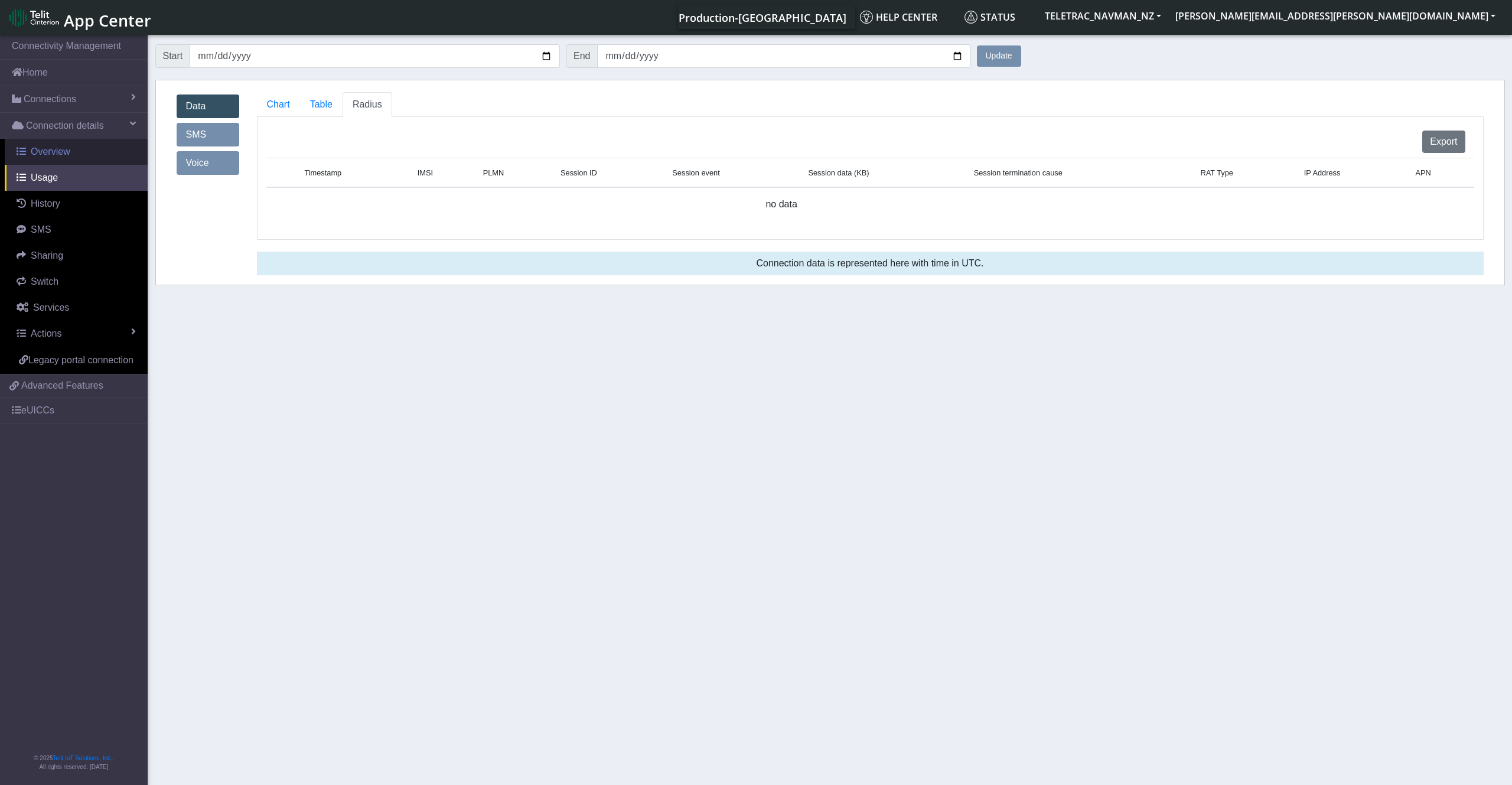
click at [55, 152] on span "Overview" at bounding box center [50, 151] width 39 height 10
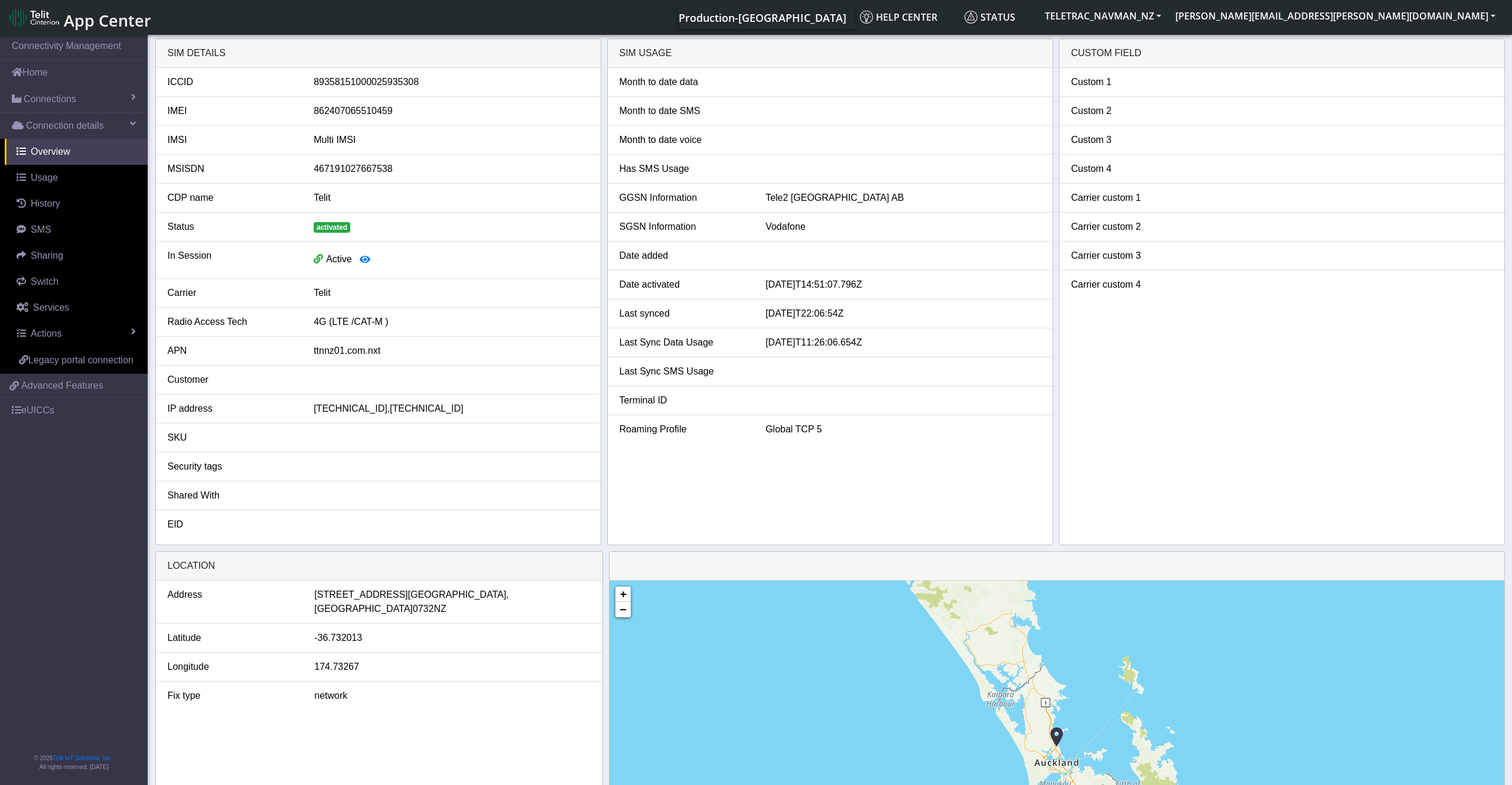
click at [338, 83] on div "89358151000025935308" at bounding box center [450, 82] width 292 height 14
copy div "89358151000025935308"
click at [34, 182] on span "Usage" at bounding box center [44, 177] width 27 height 10
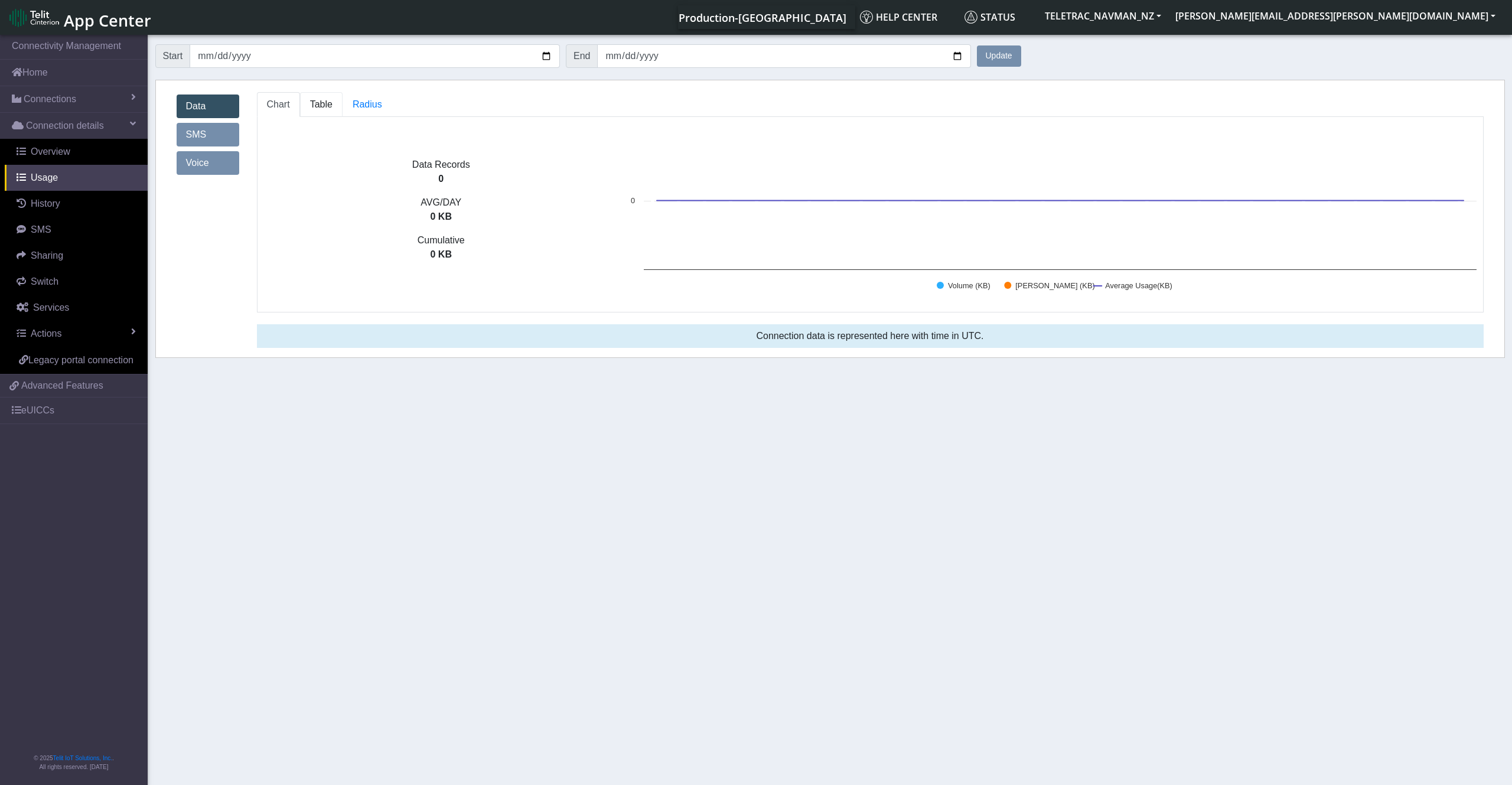
click at [317, 103] on span "Table" at bounding box center [321, 104] width 23 height 10
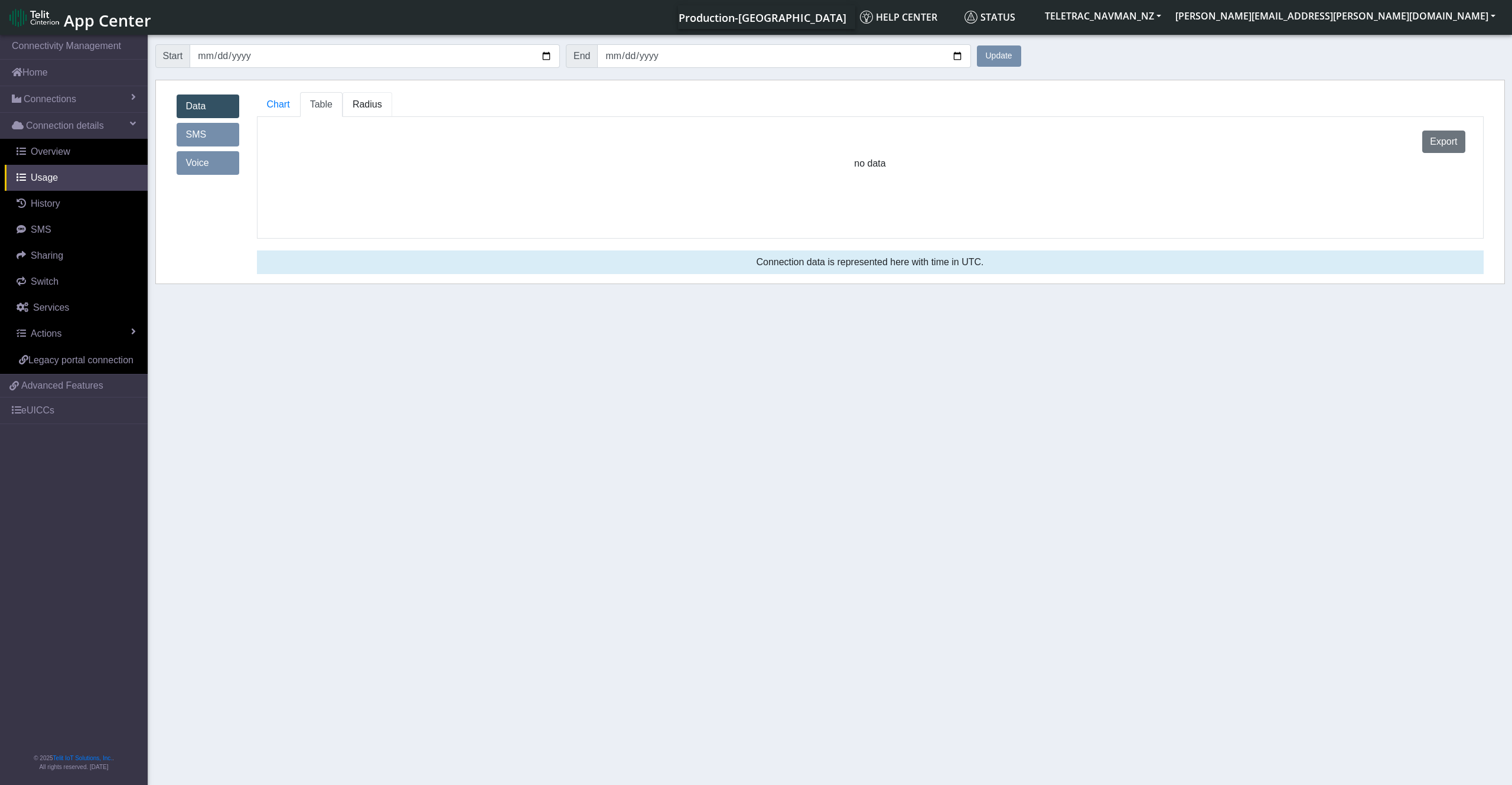
click at [353, 102] on span "Radius" at bounding box center [367, 104] width 29 height 10
click at [215, 130] on link "SMS" at bounding box center [208, 135] width 63 height 23
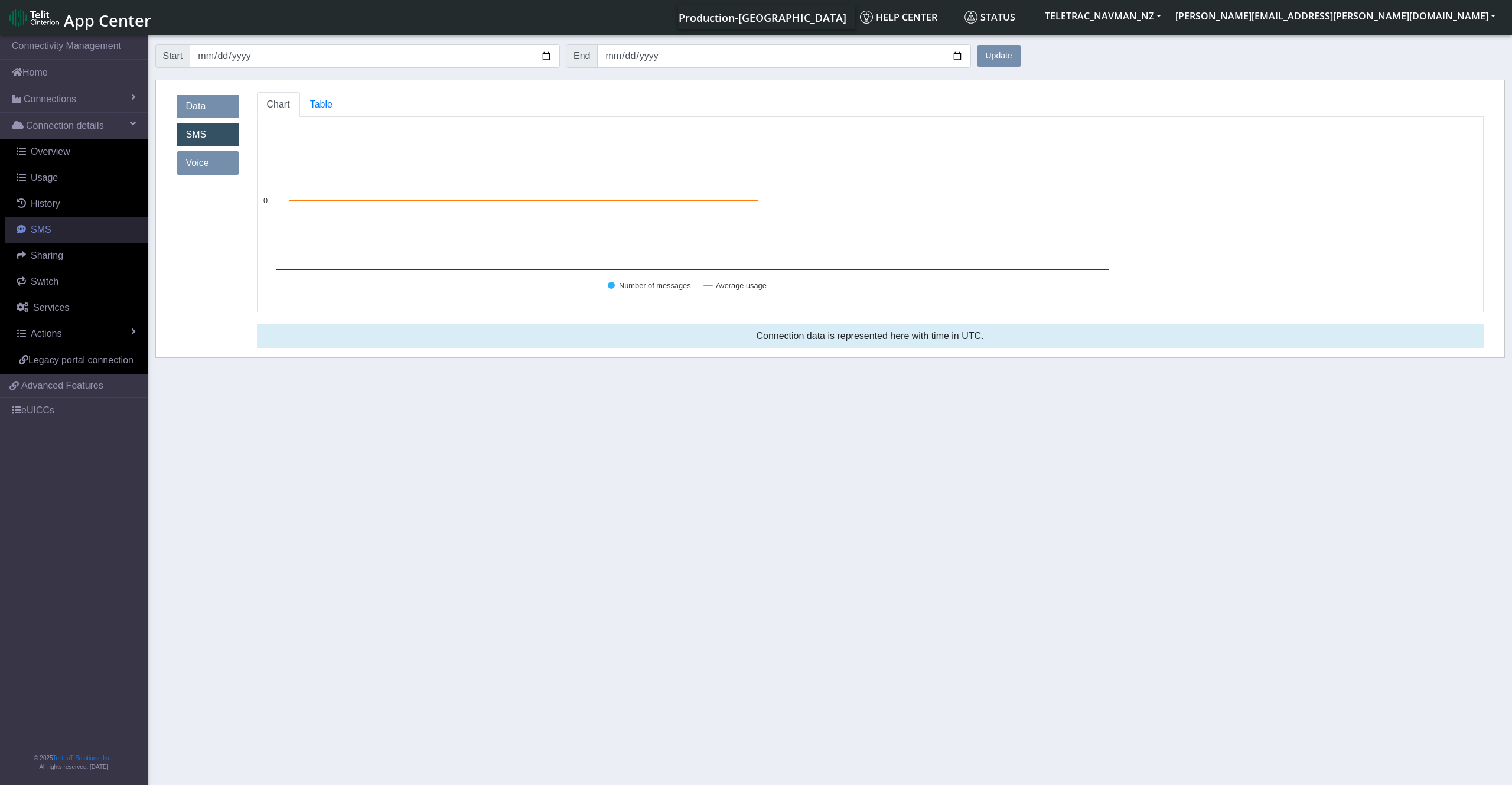
click at [33, 226] on span "SMS" at bounding box center [41, 229] width 21 height 10
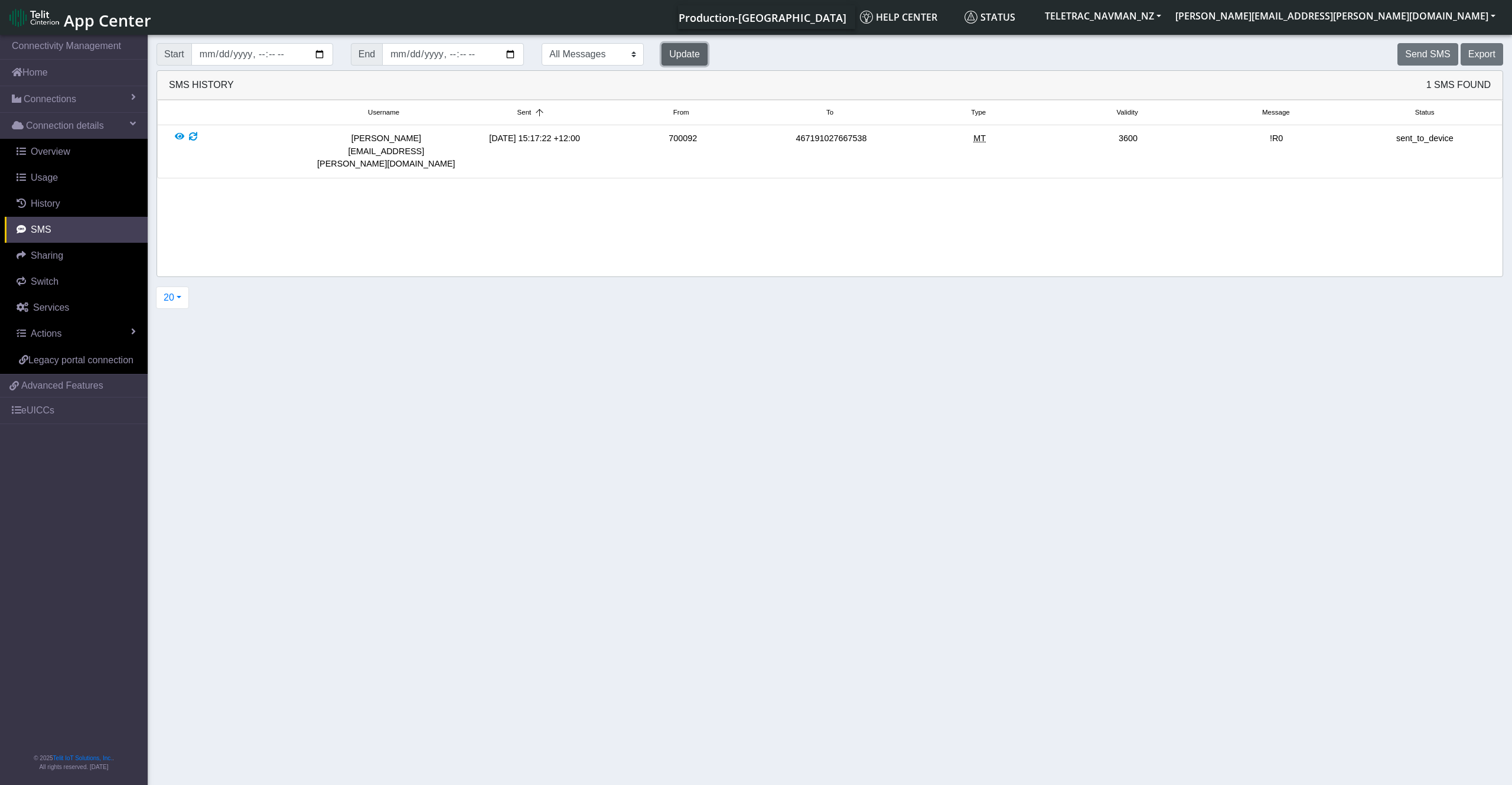
click at [701, 54] on button "Update" at bounding box center [684, 54] width 46 height 23
click at [65, 179] on link "Usage" at bounding box center [76, 177] width 143 height 26
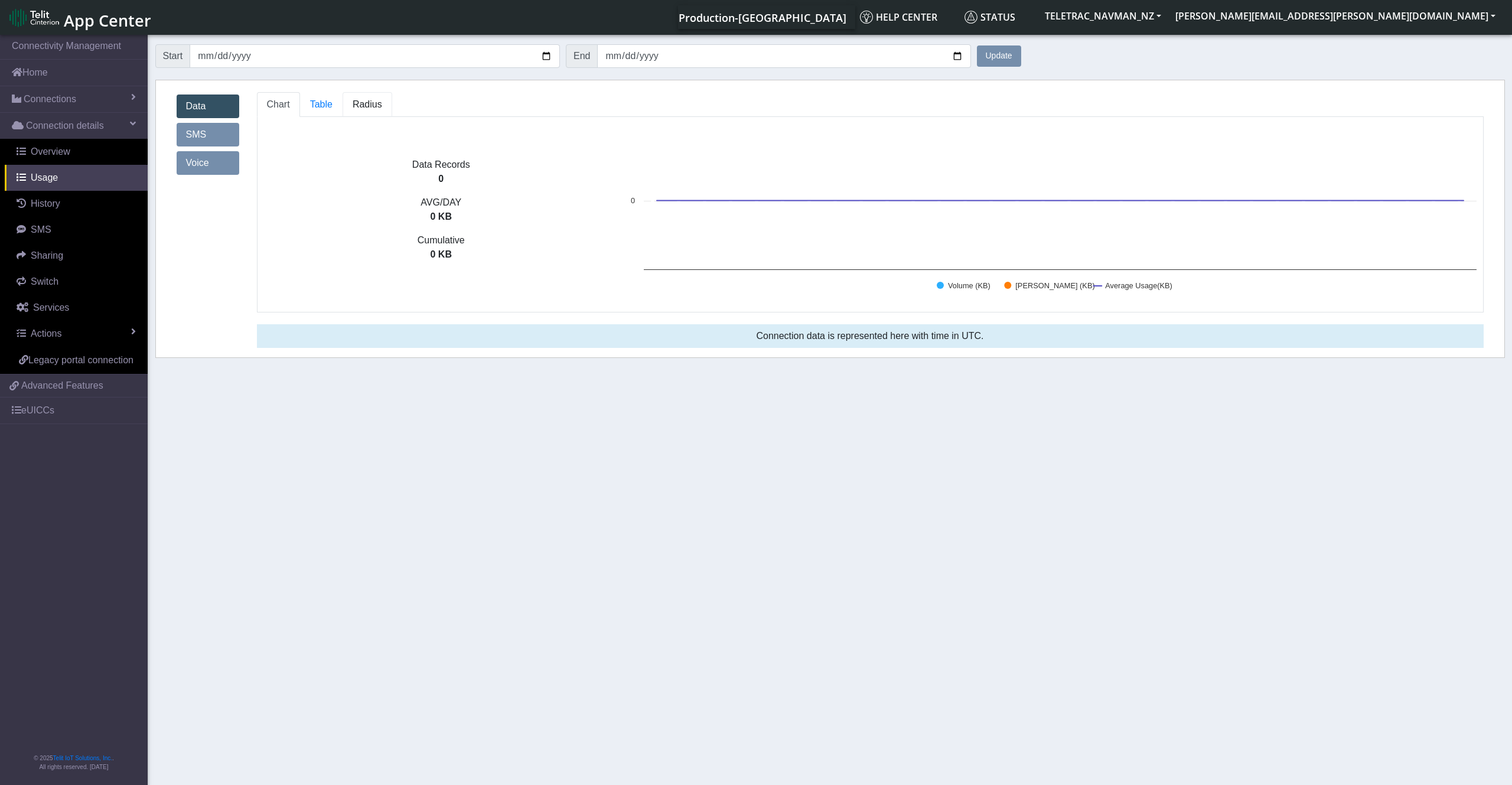
click at [374, 102] on span "Radius" at bounding box center [367, 104] width 29 height 10
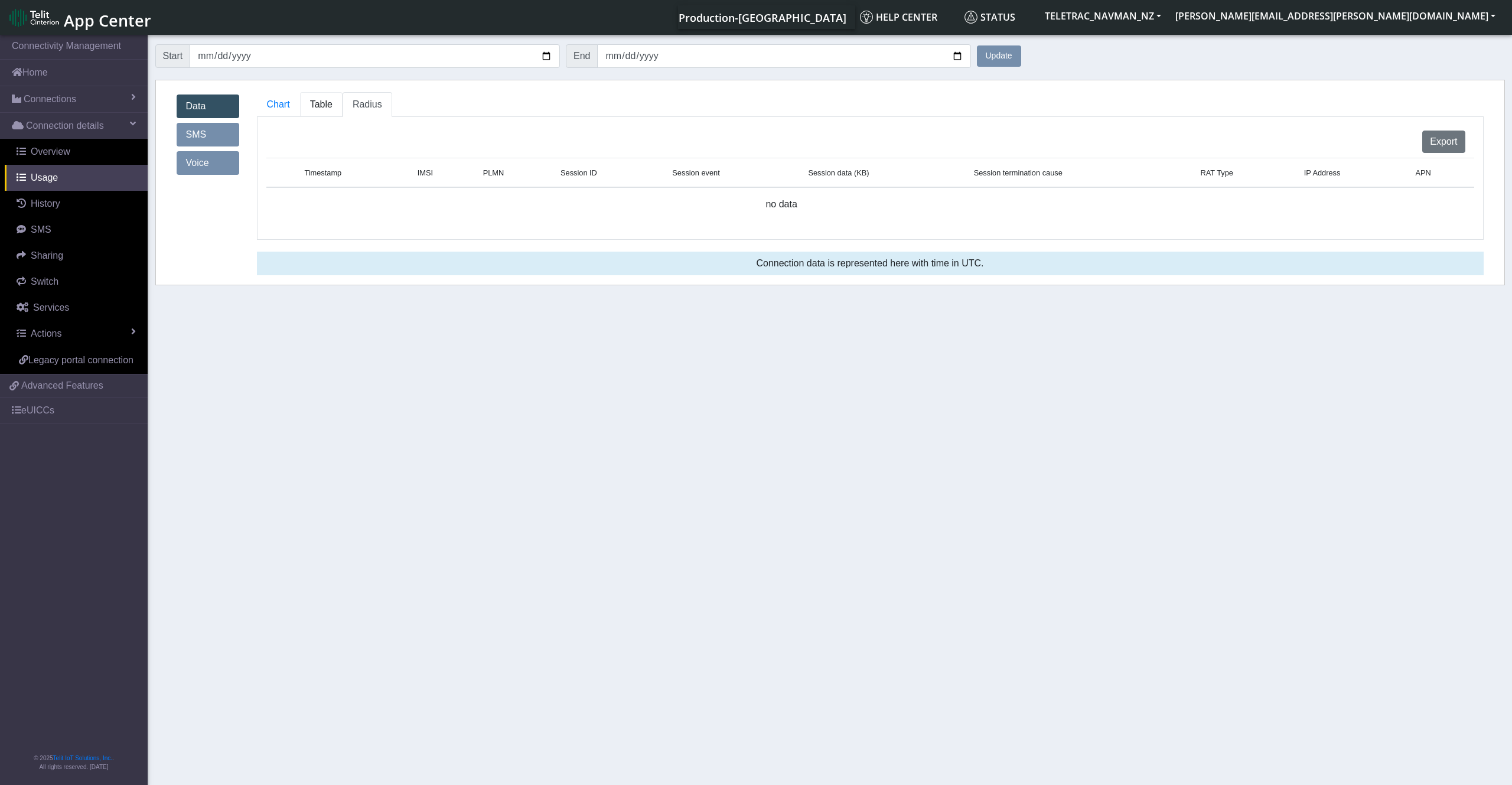
click at [324, 105] on span "Table" at bounding box center [321, 104] width 23 height 10
click at [271, 113] on link "Chart" at bounding box center [278, 104] width 43 height 25
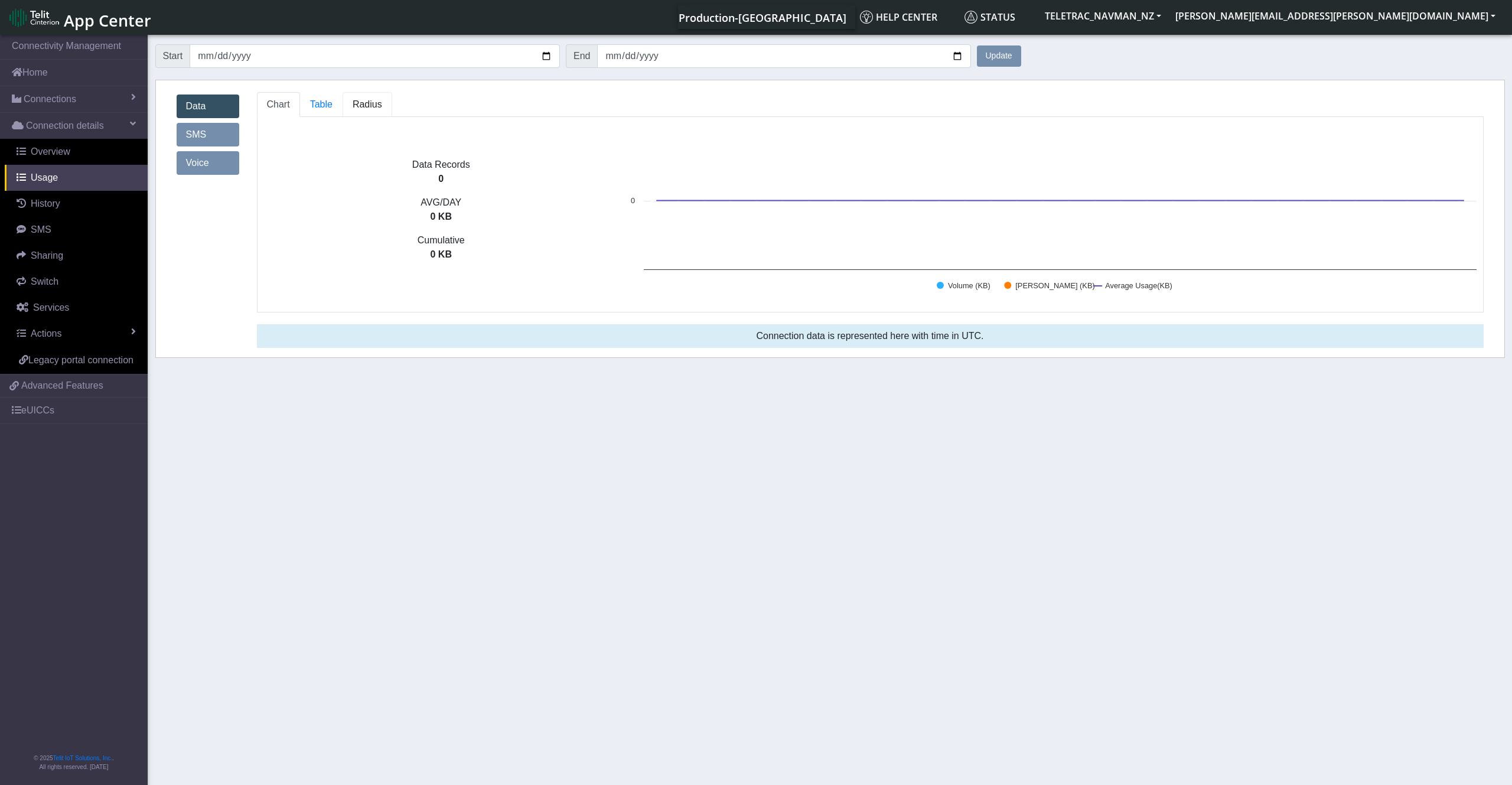
click at [354, 102] on span "Radius" at bounding box center [367, 104] width 29 height 10
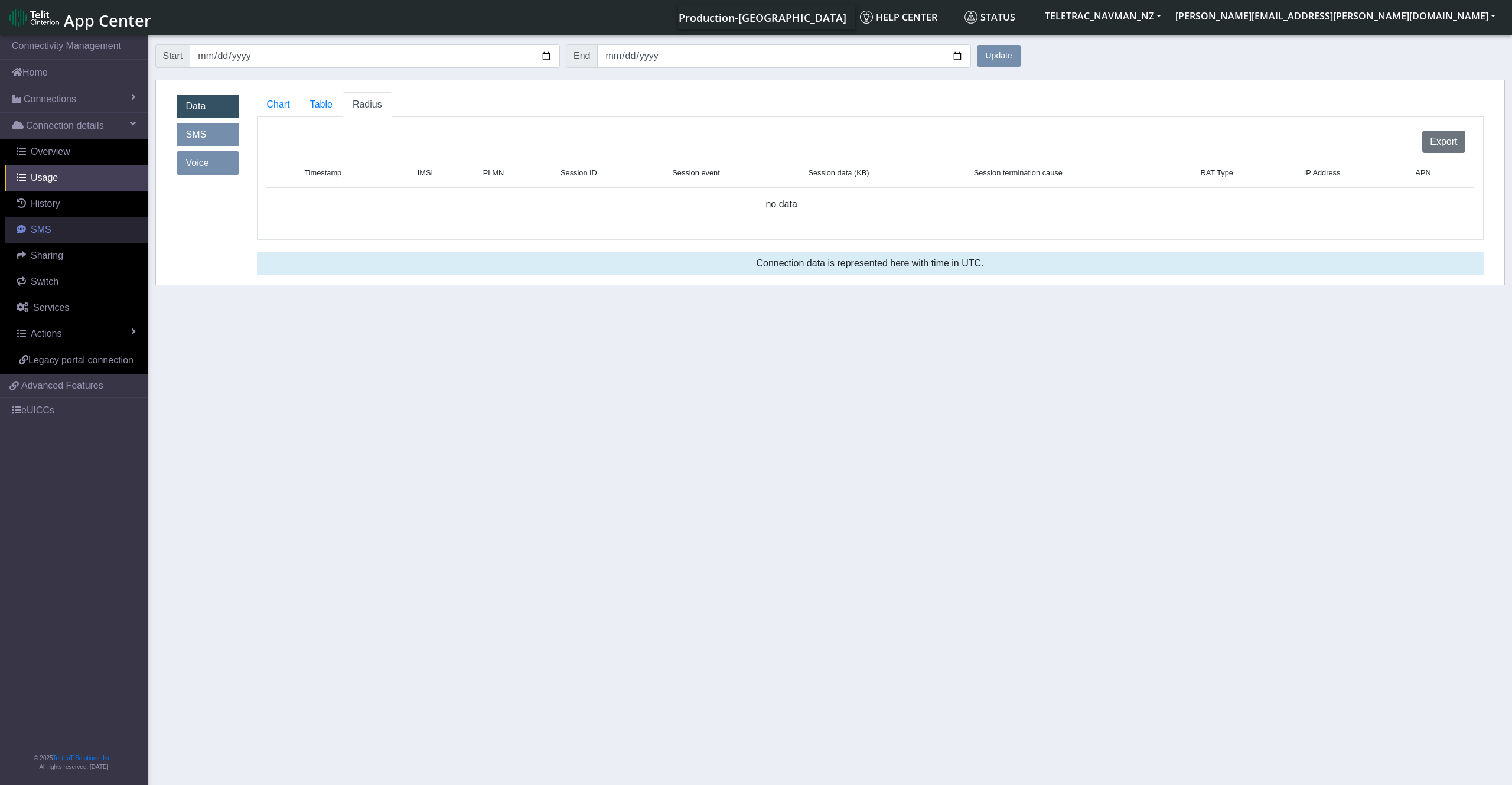
click at [62, 226] on link "SMS" at bounding box center [76, 230] width 143 height 26
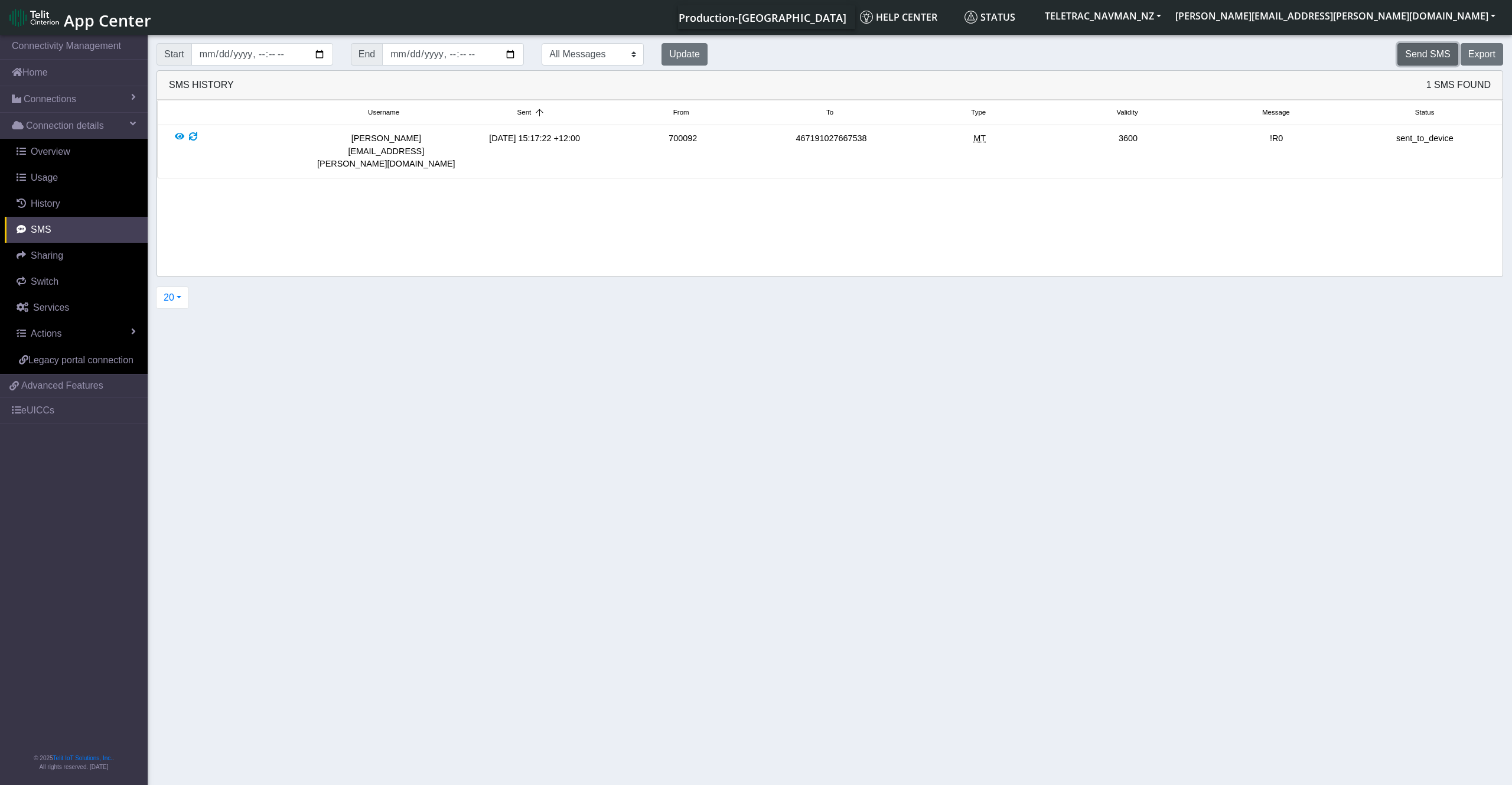
click at [900, 53] on button "Send SMS" at bounding box center [1428, 54] width 60 height 23
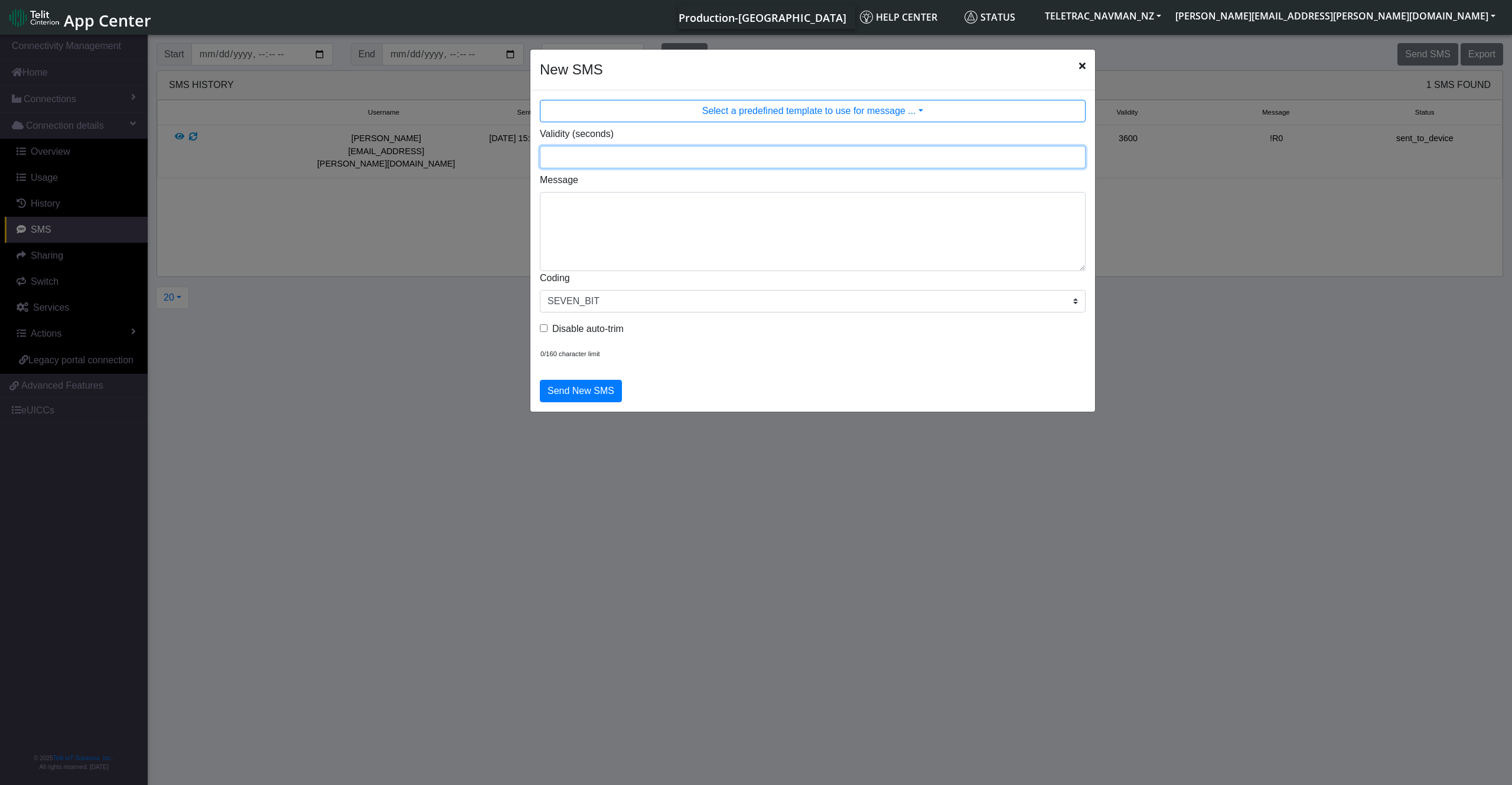
click at [687, 155] on input "Validity (seconds)" at bounding box center [813, 157] width 545 height 23
type input "3600"
click at [718, 213] on textarea "Message" at bounding box center [813, 232] width 545 height 79
type textarea "!R5"
click at [593, 389] on button "Send New SMS" at bounding box center [581, 391] width 82 height 23
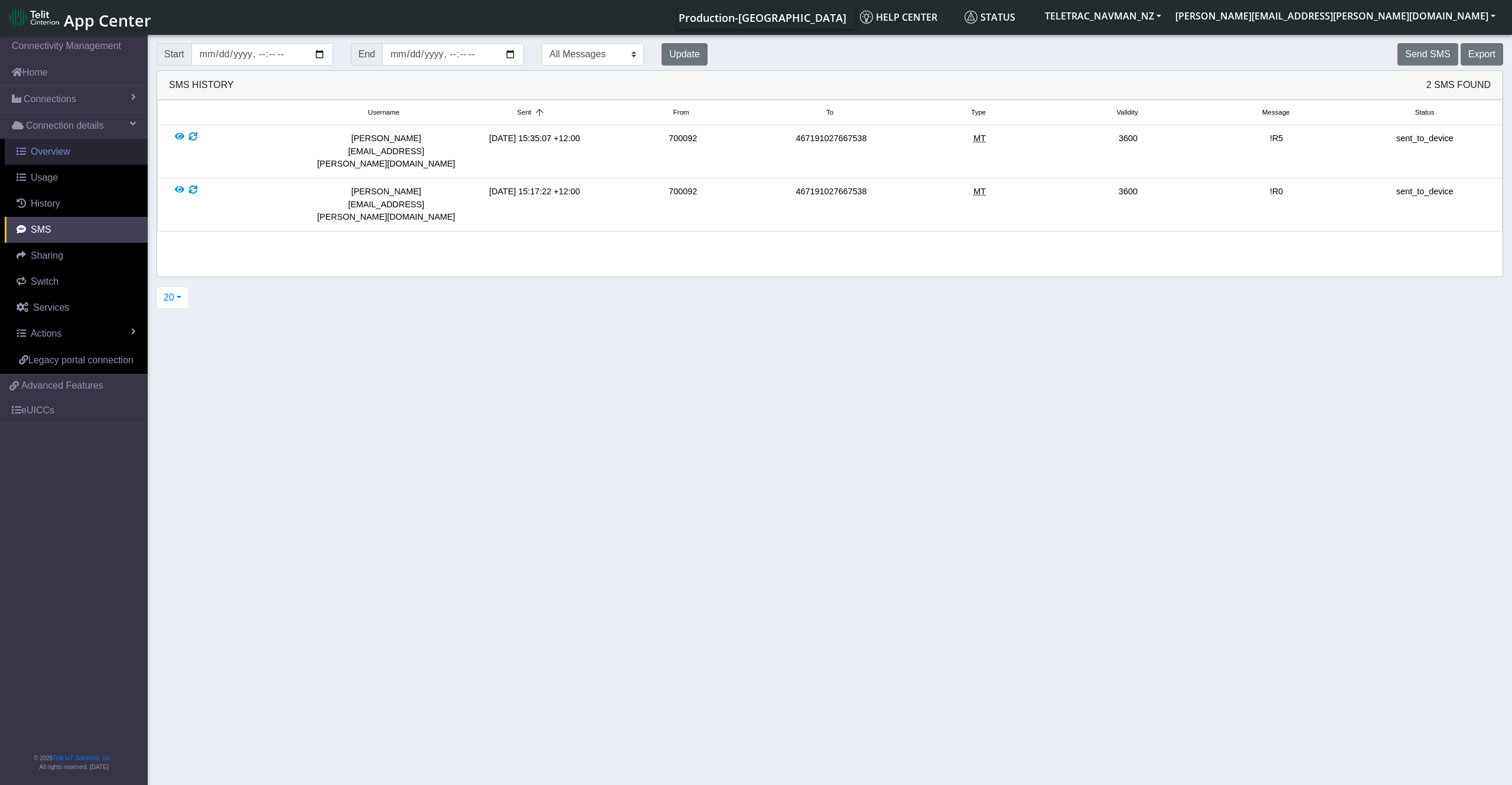
click at [65, 157] on span "Overview" at bounding box center [50, 151] width 39 height 10
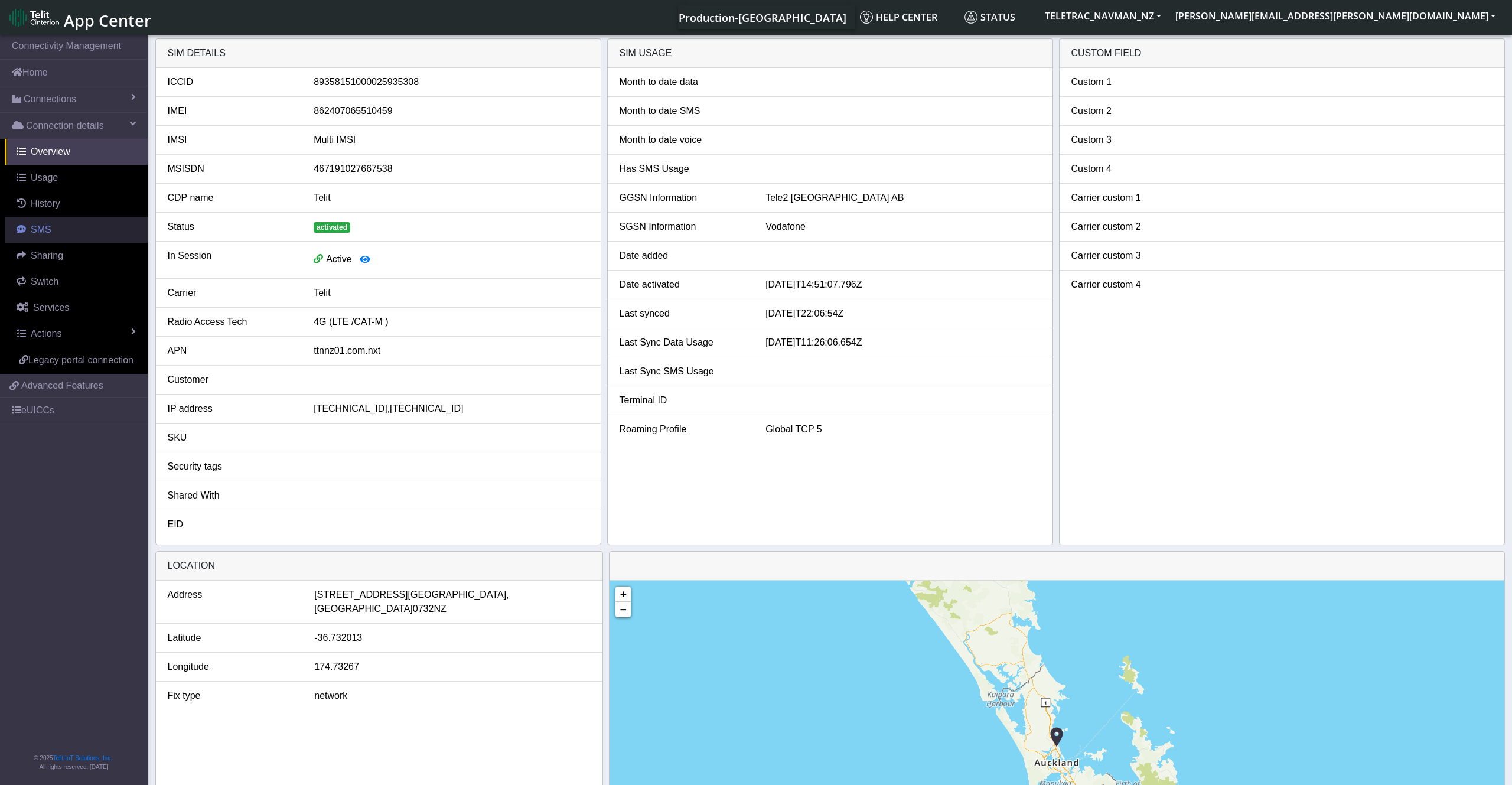
click at [47, 228] on span "SMS" at bounding box center [41, 229] width 21 height 10
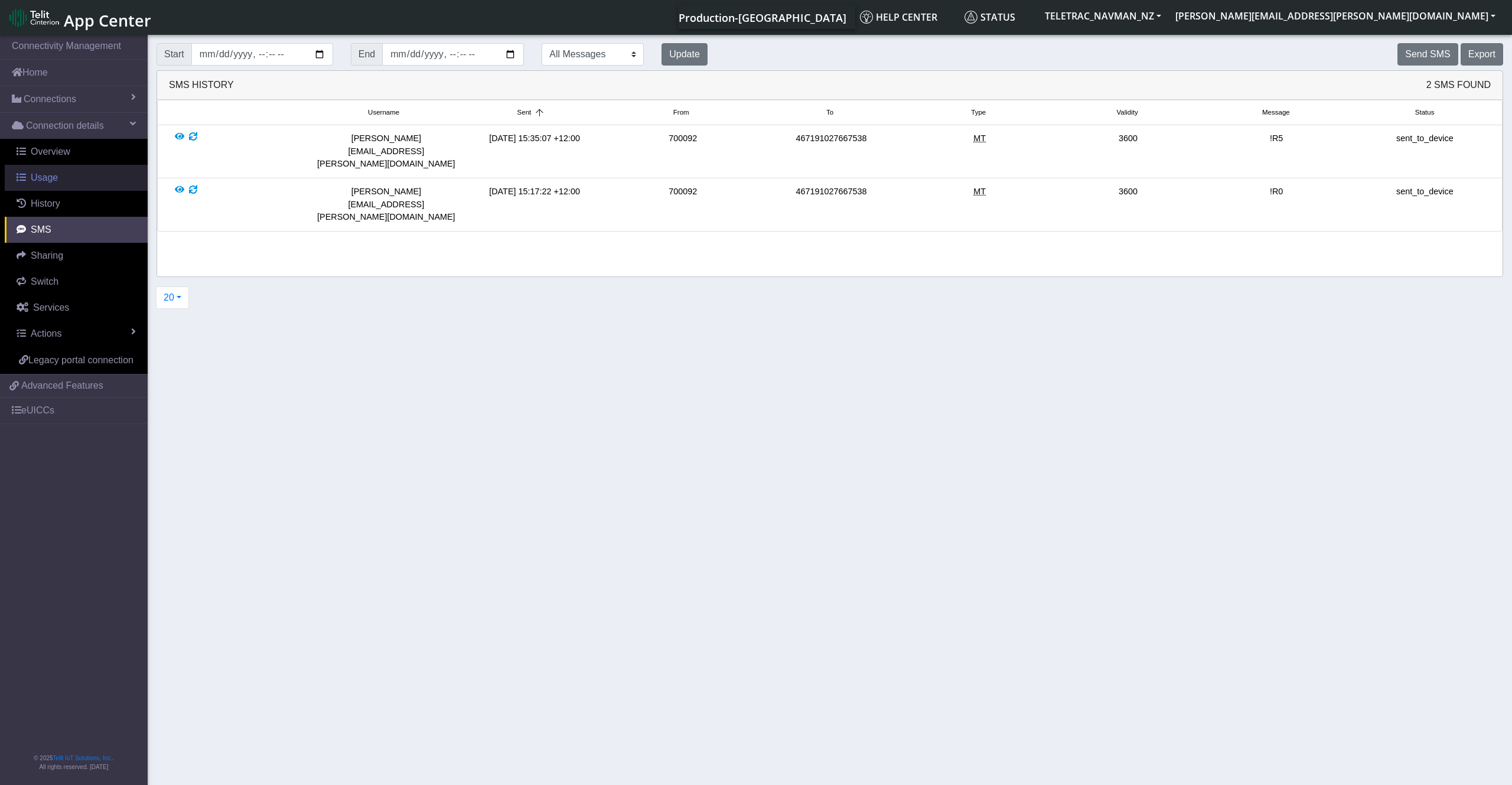
click at [58, 174] on link "Usage" at bounding box center [76, 177] width 143 height 26
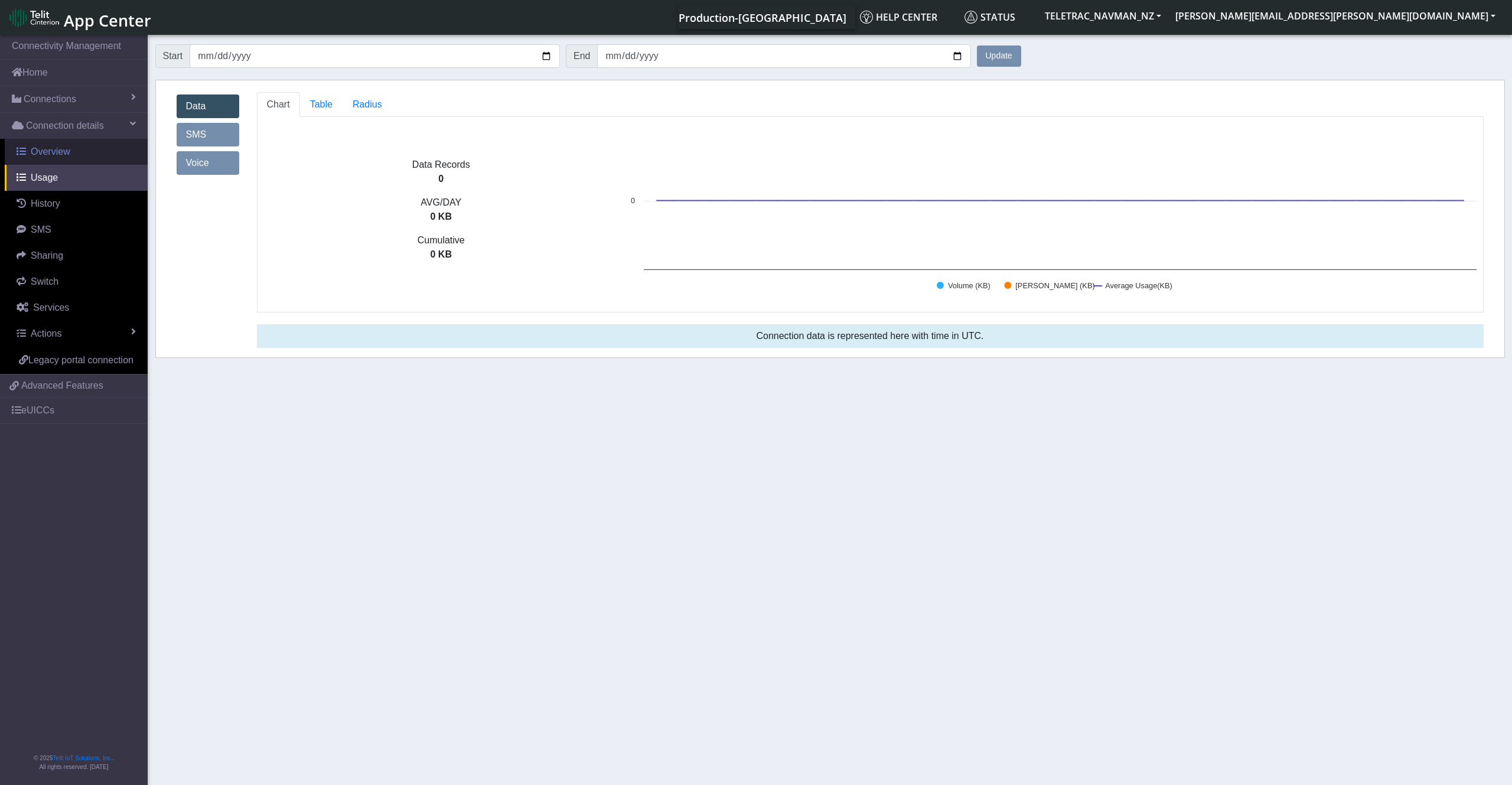
click at [73, 147] on link "Overview" at bounding box center [76, 151] width 143 height 26
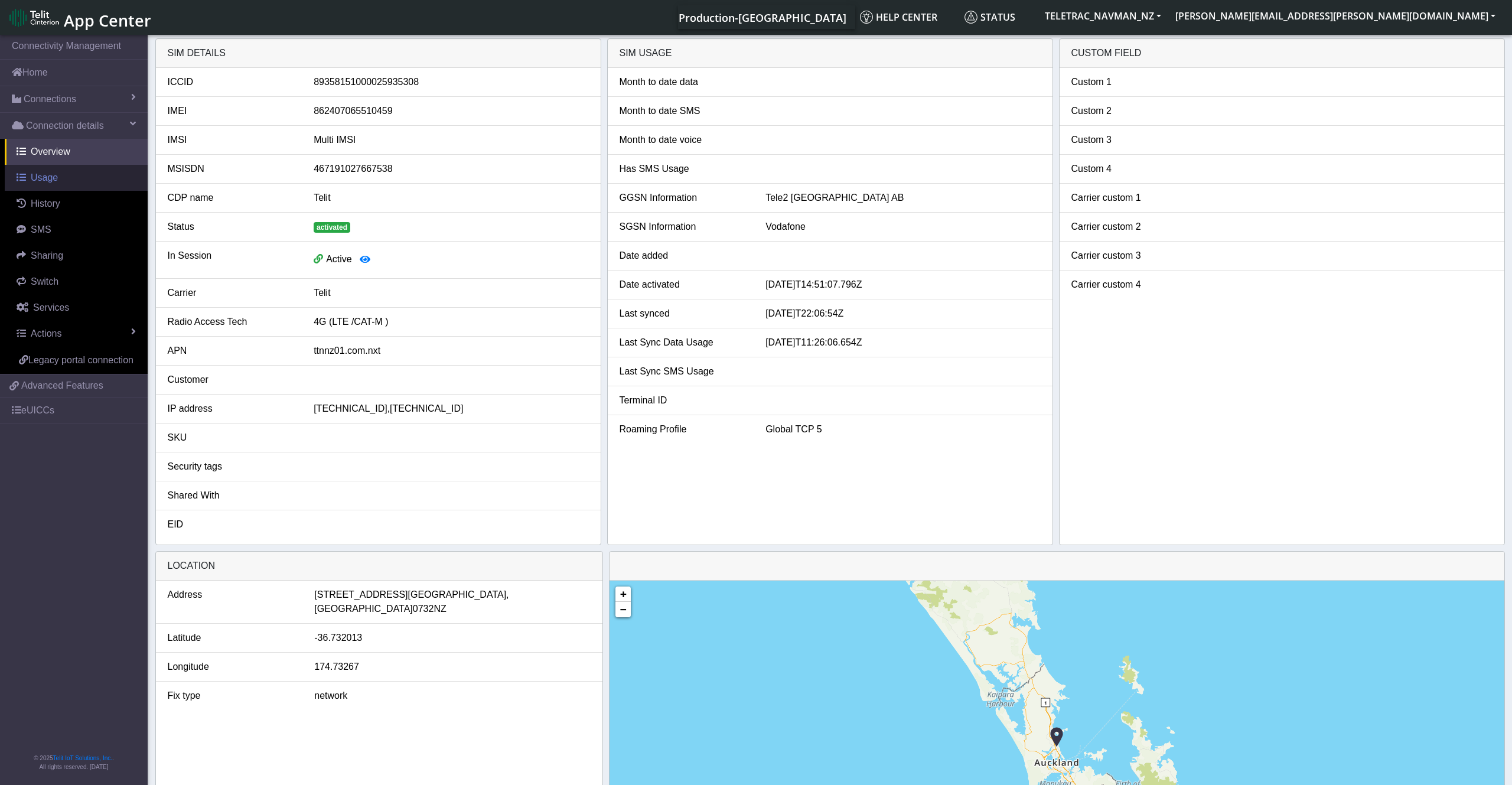
click at [60, 175] on link "Usage" at bounding box center [76, 177] width 143 height 26
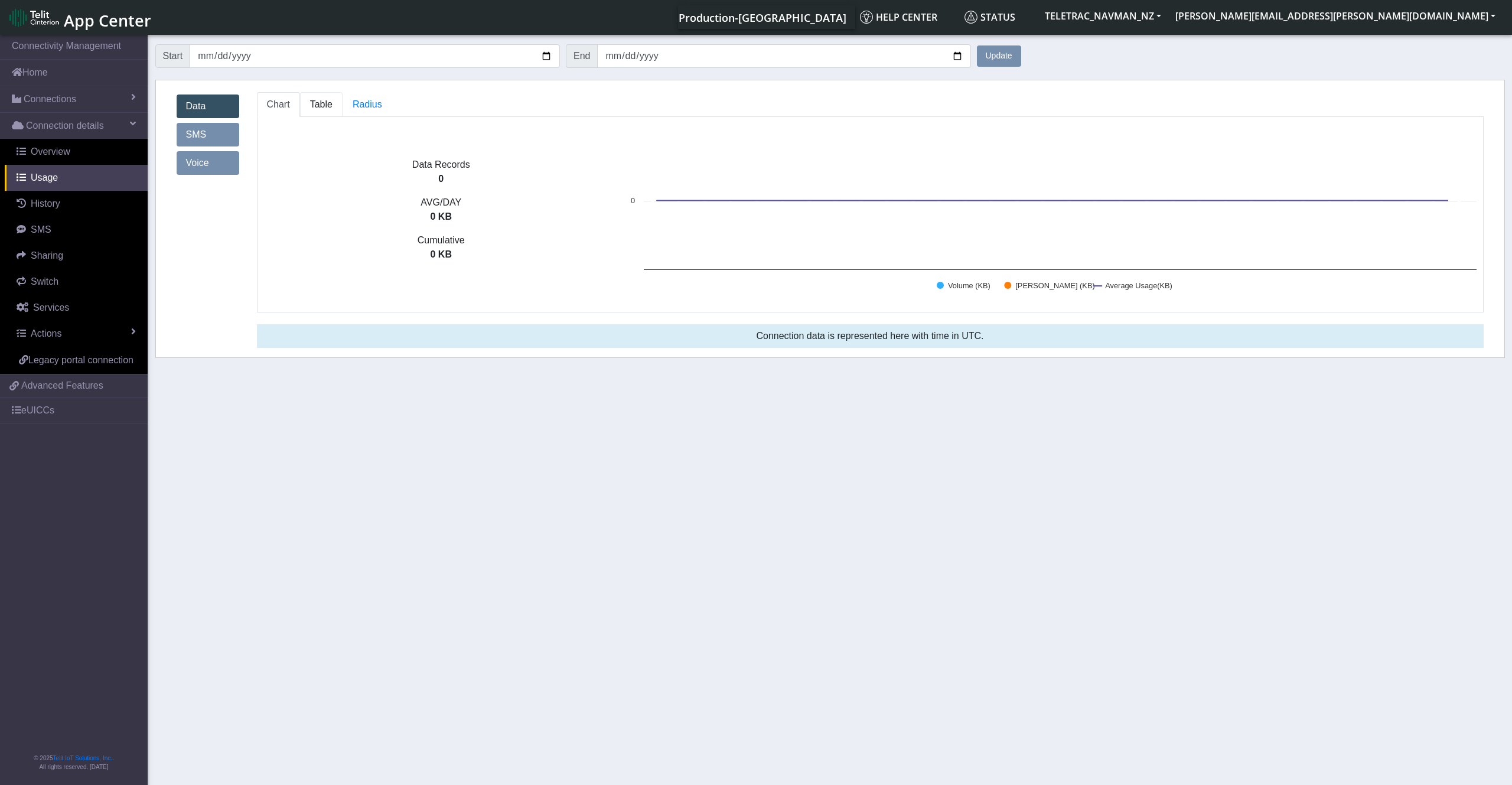
click at [324, 102] on span "Table" at bounding box center [321, 104] width 23 height 10
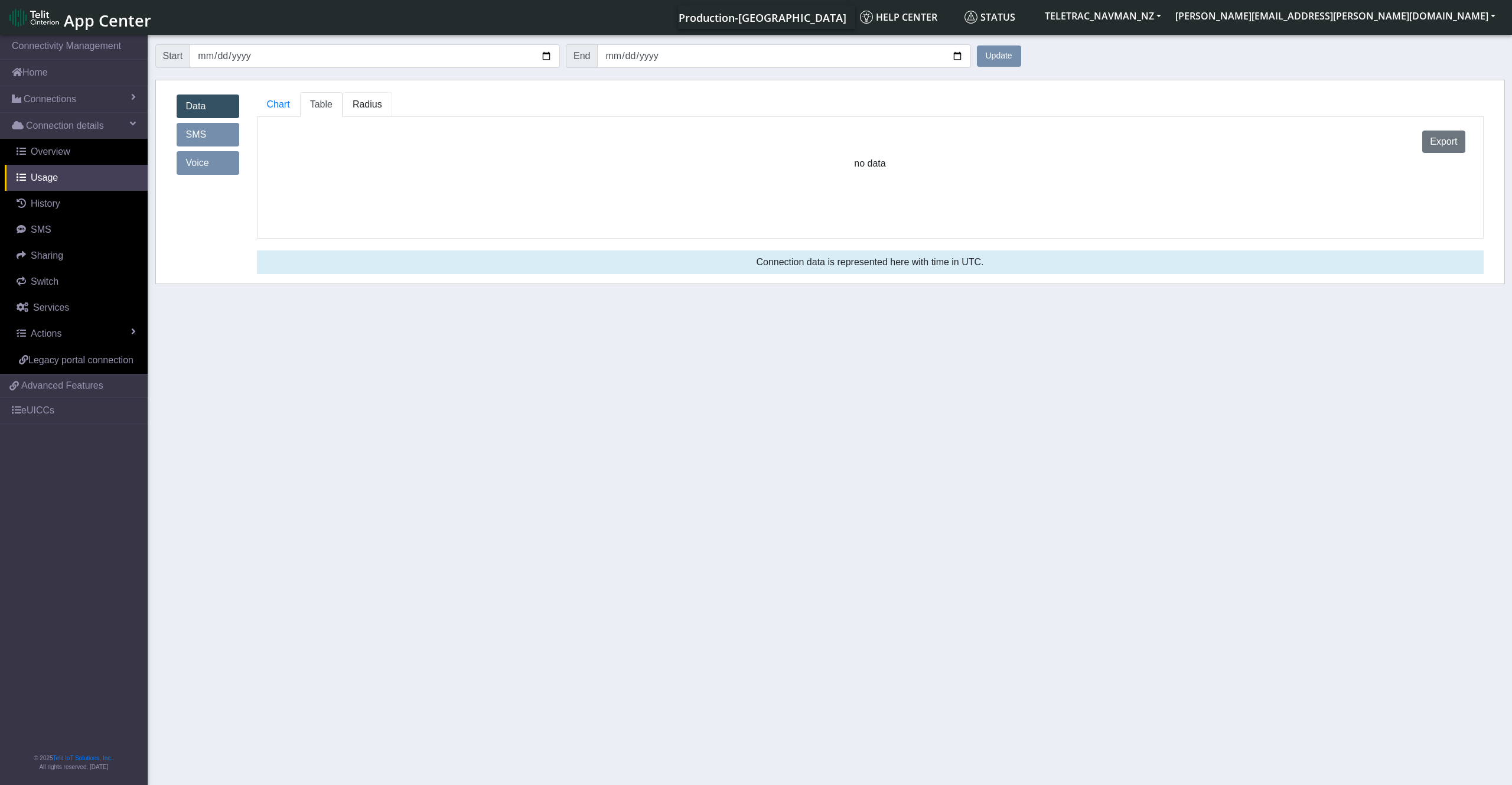
click at [365, 102] on span "Radius" at bounding box center [367, 104] width 29 height 10
click at [215, 139] on link "SMS" at bounding box center [208, 135] width 63 height 23
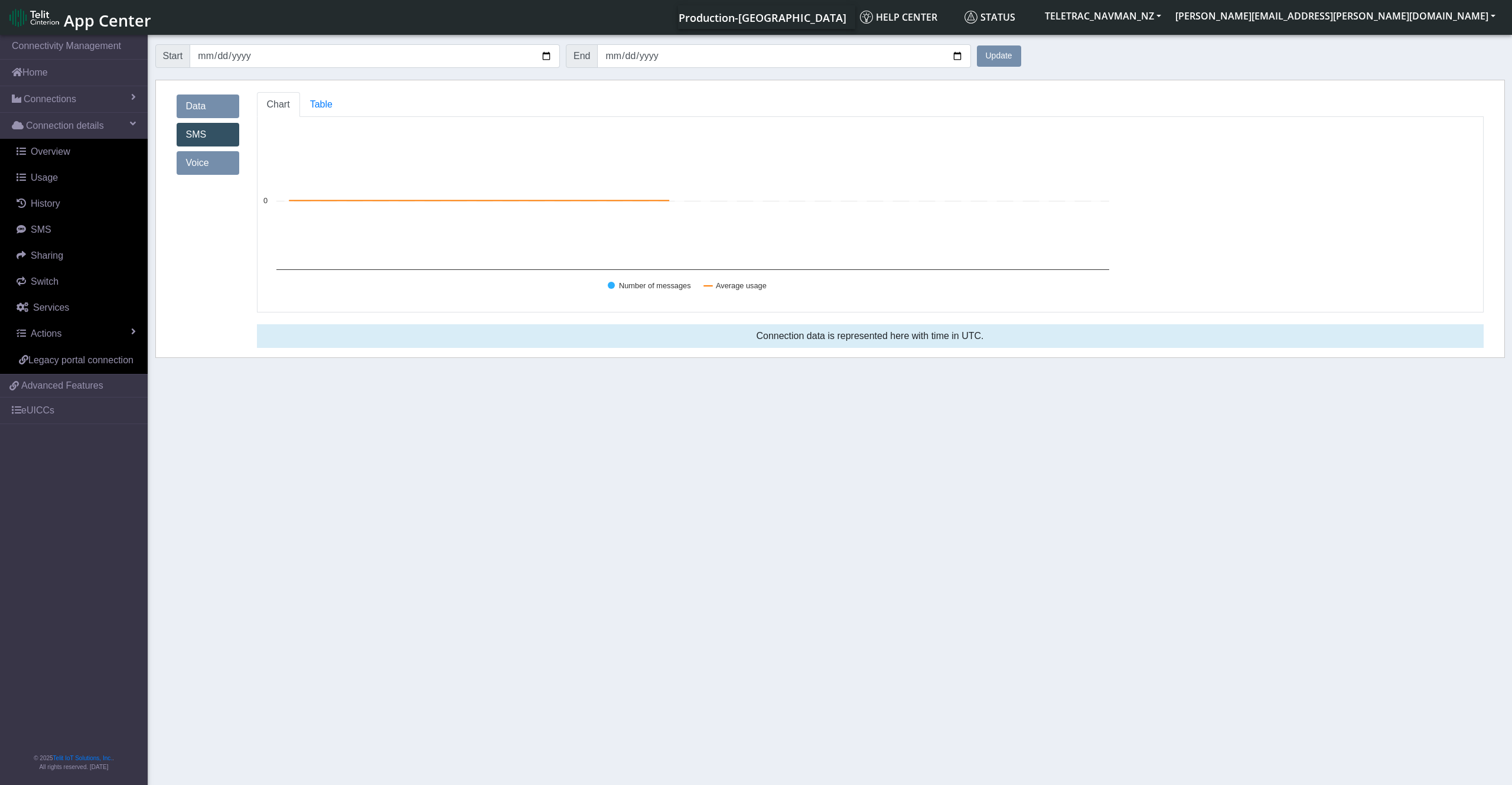
click at [214, 165] on link "Voice" at bounding box center [208, 163] width 63 height 23
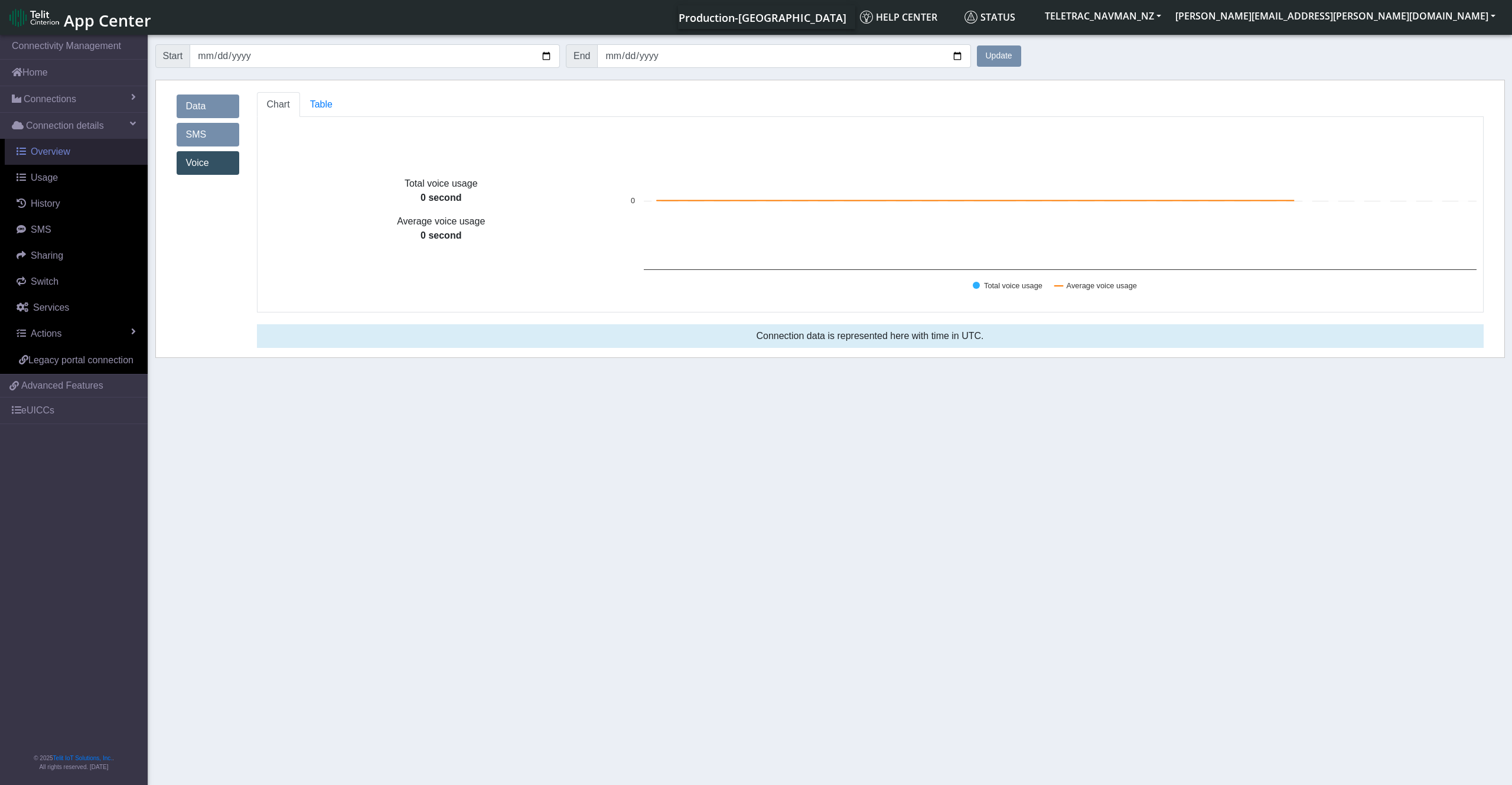
click at [43, 152] on span "Overview" at bounding box center [50, 151] width 39 height 10
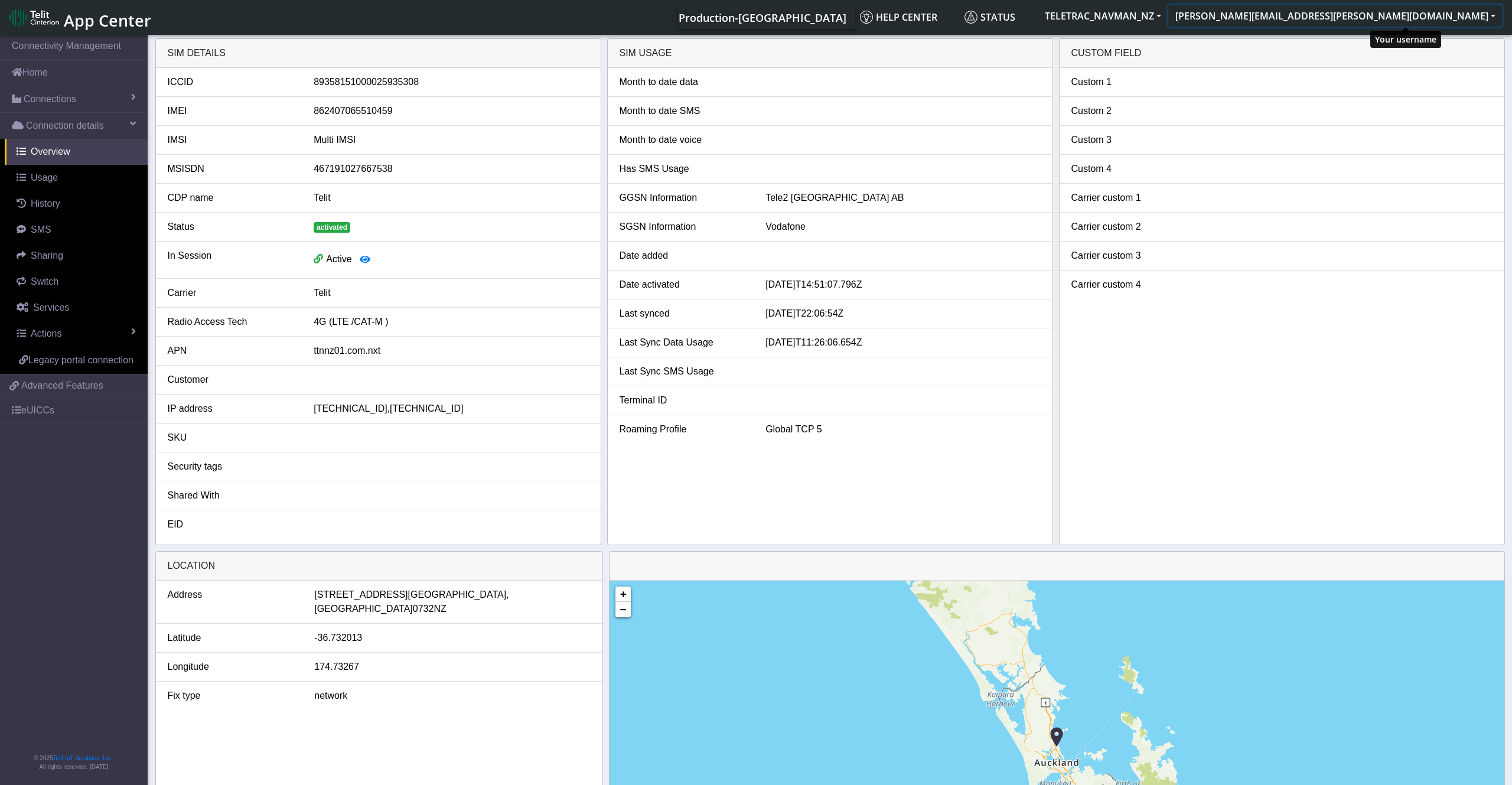
click at [900, 14] on button "[PERSON_NAME][EMAIL_ADDRESS][PERSON_NAME][DOMAIN_NAME]" at bounding box center [1335, 16] width 334 height 21
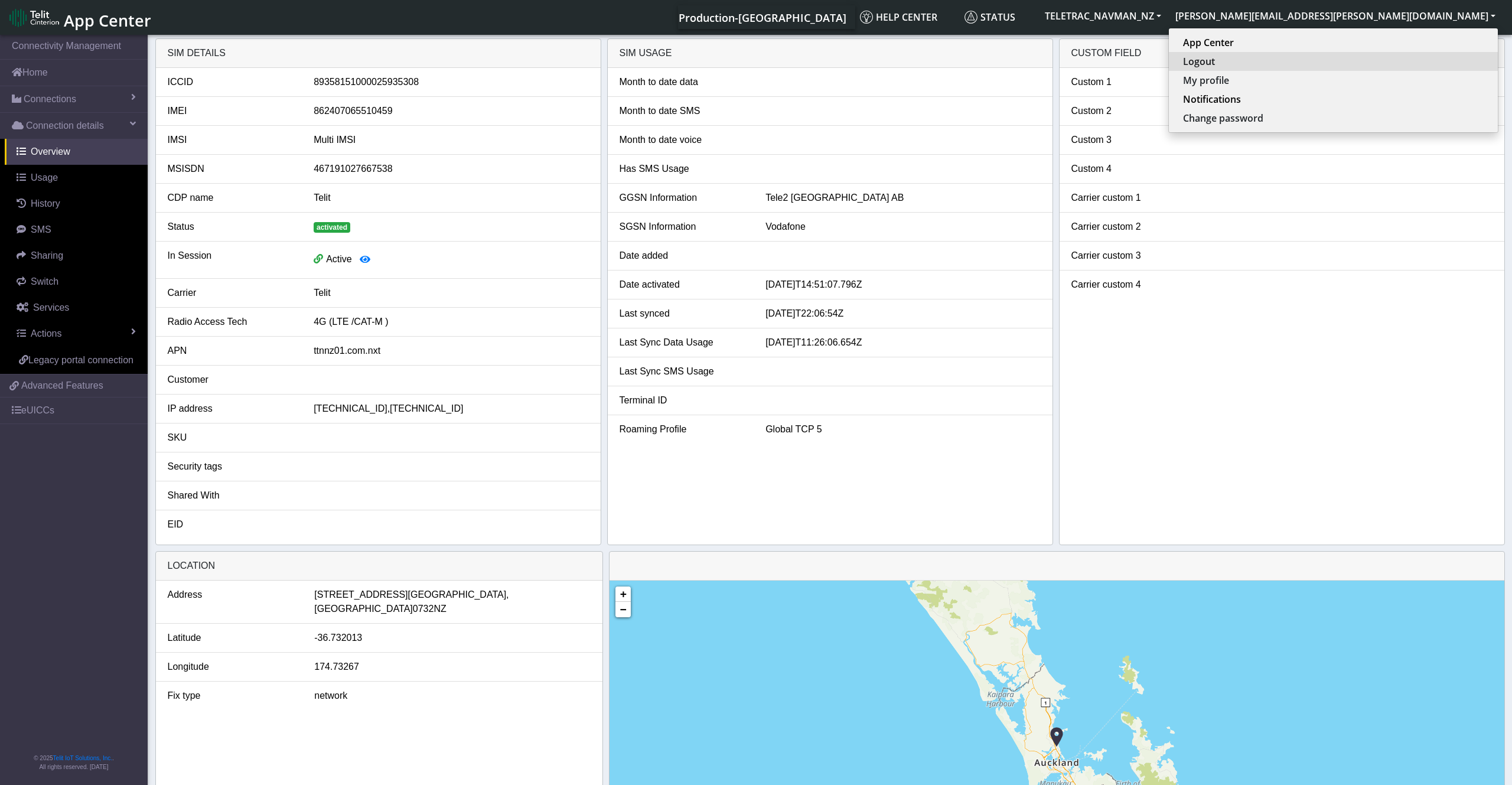
click at [900, 69] on button "Logout" at bounding box center [1333, 62] width 329 height 19
